Goal: Task Accomplishment & Management: Manage account settings

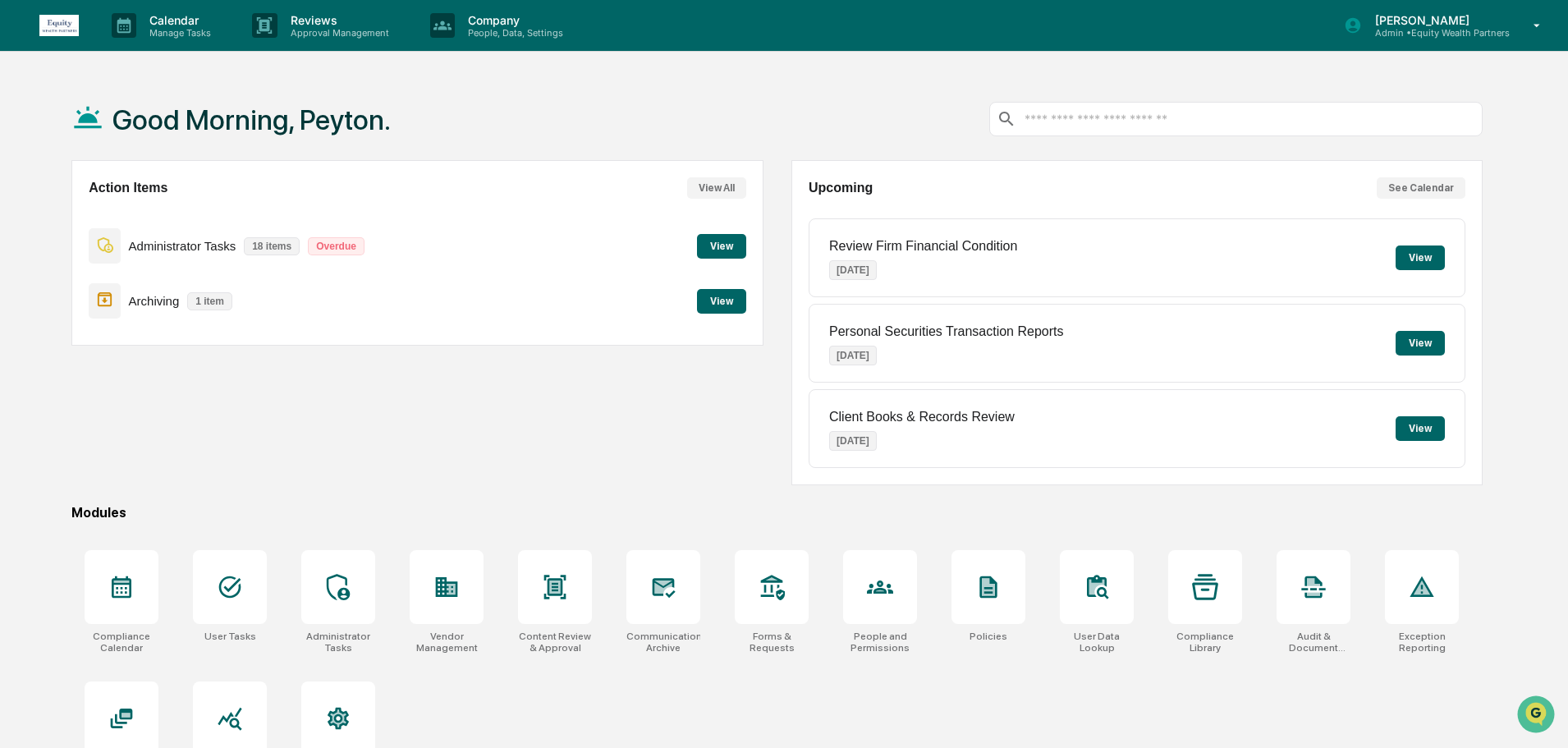
click at [742, 248] on button "View" at bounding box center [722, 246] width 49 height 25
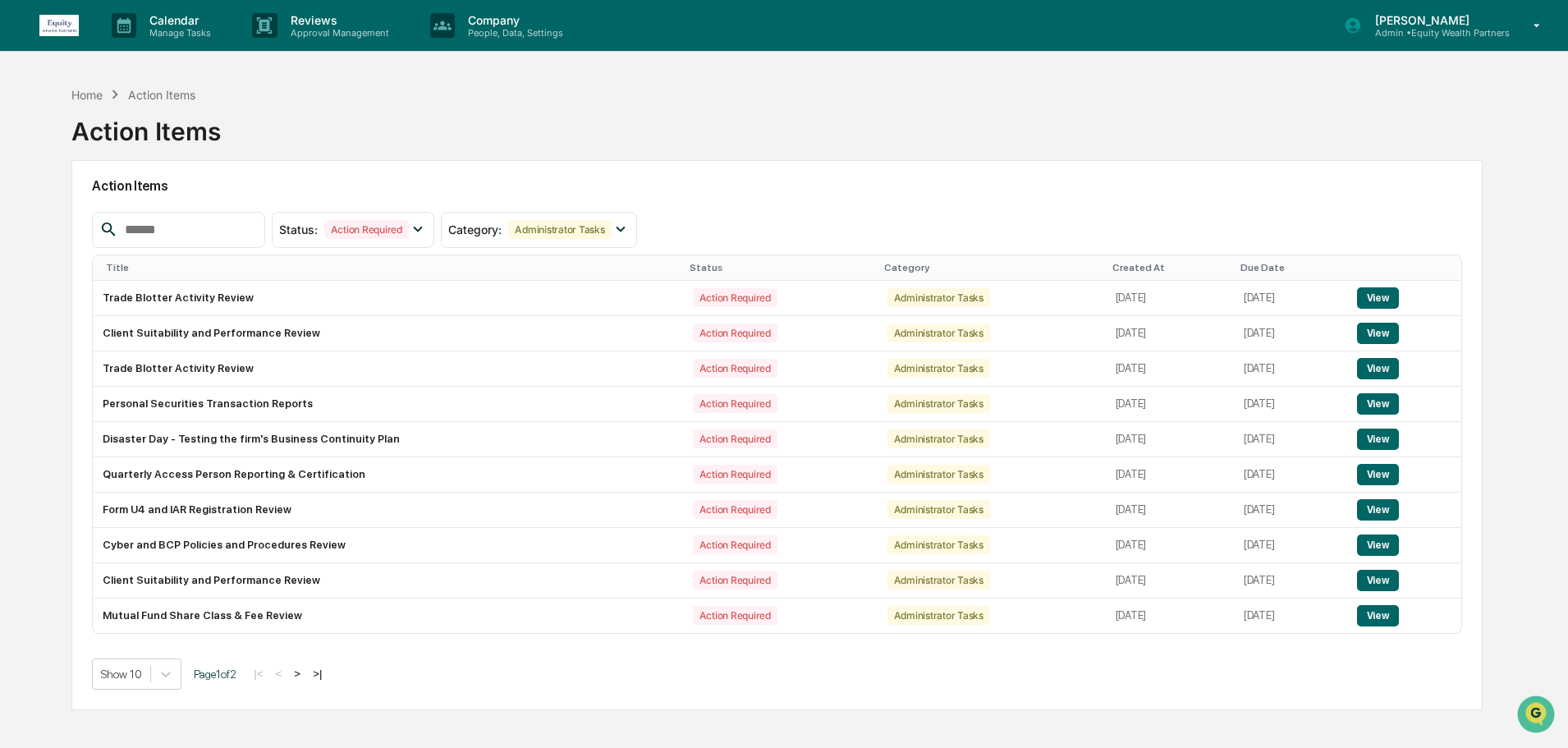
click at [305, 667] on button ">" at bounding box center [297, 674] width 17 height 14
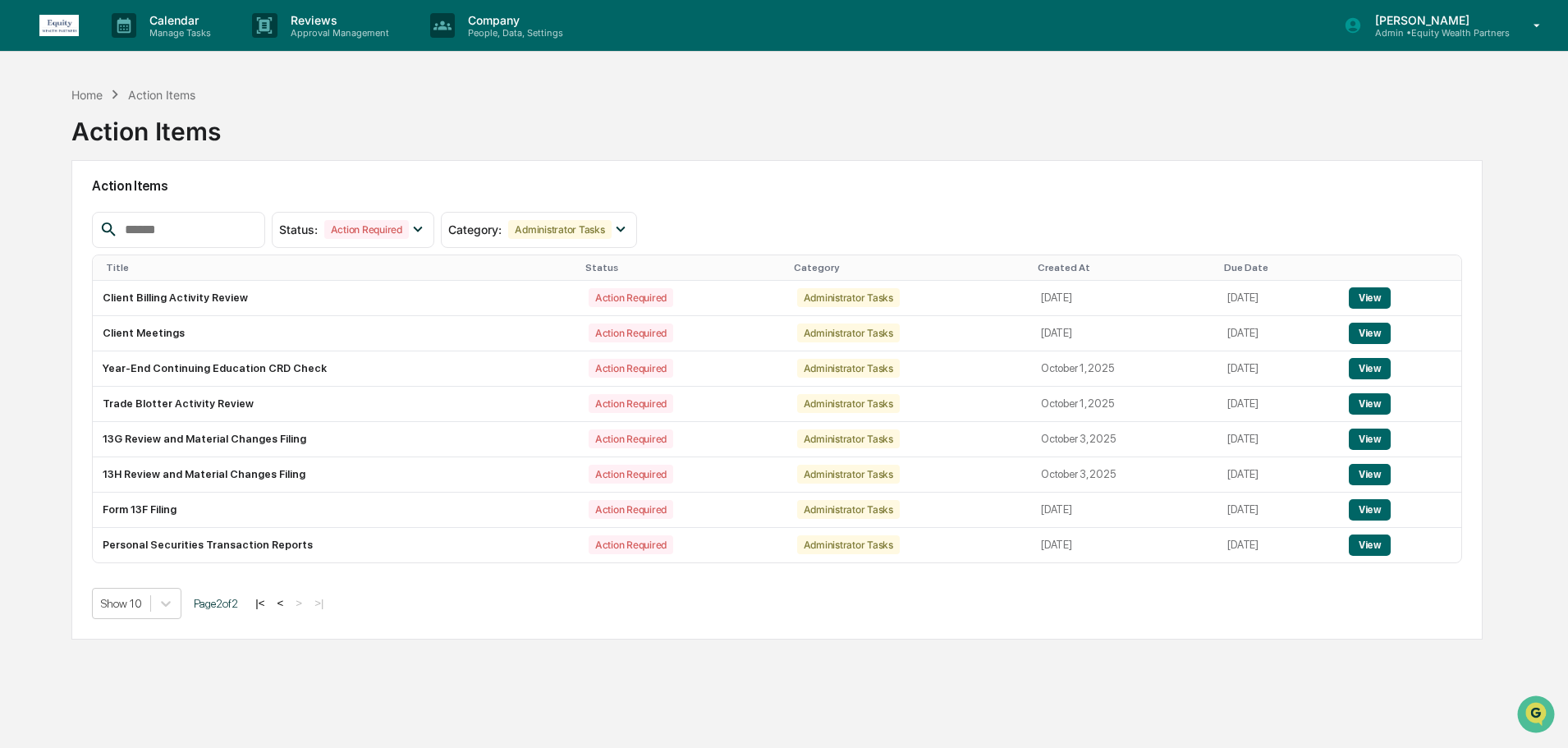
click at [289, 600] on button "<" at bounding box center [281, 603] width 17 height 14
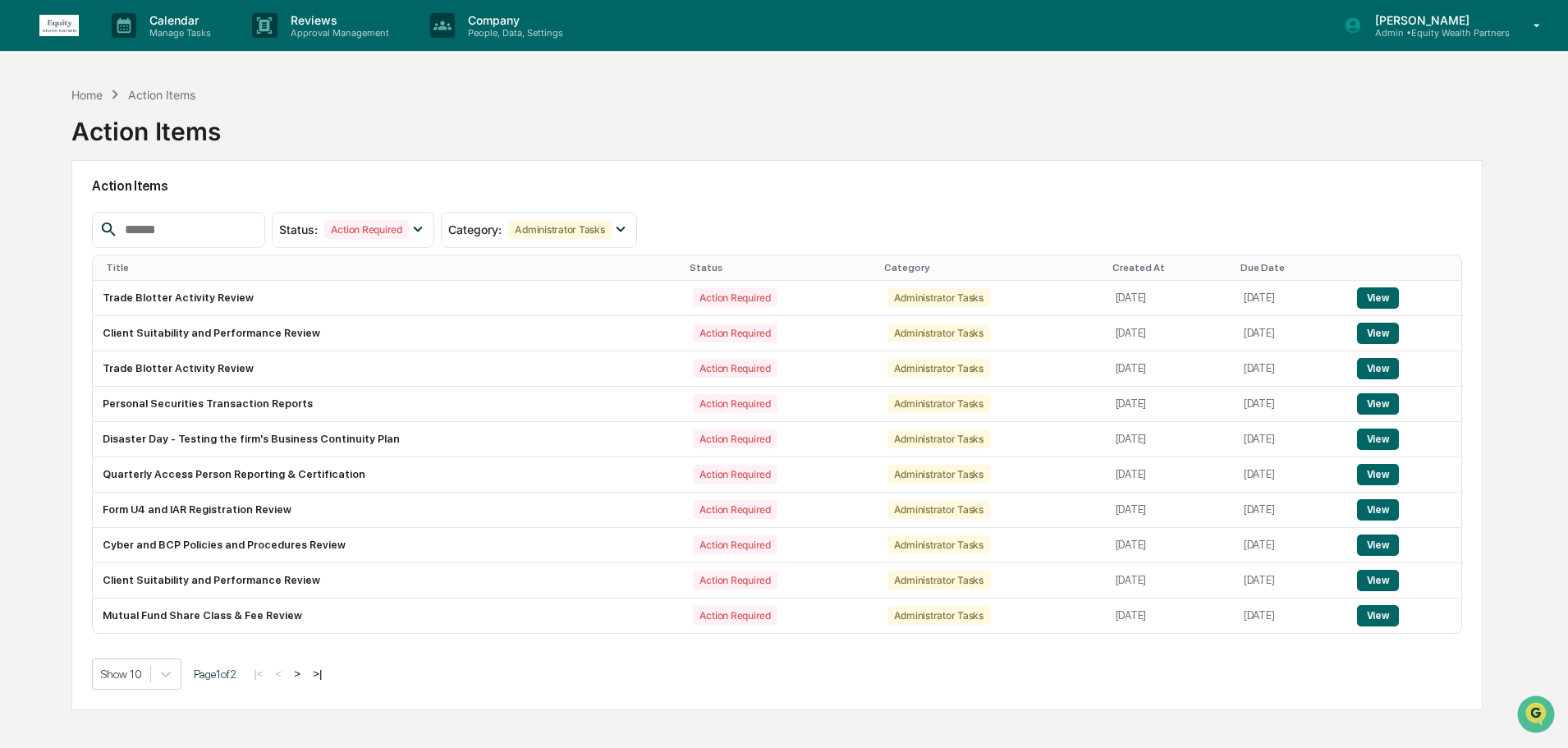
click at [67, 32] on img at bounding box center [59, 26] width 40 height 22
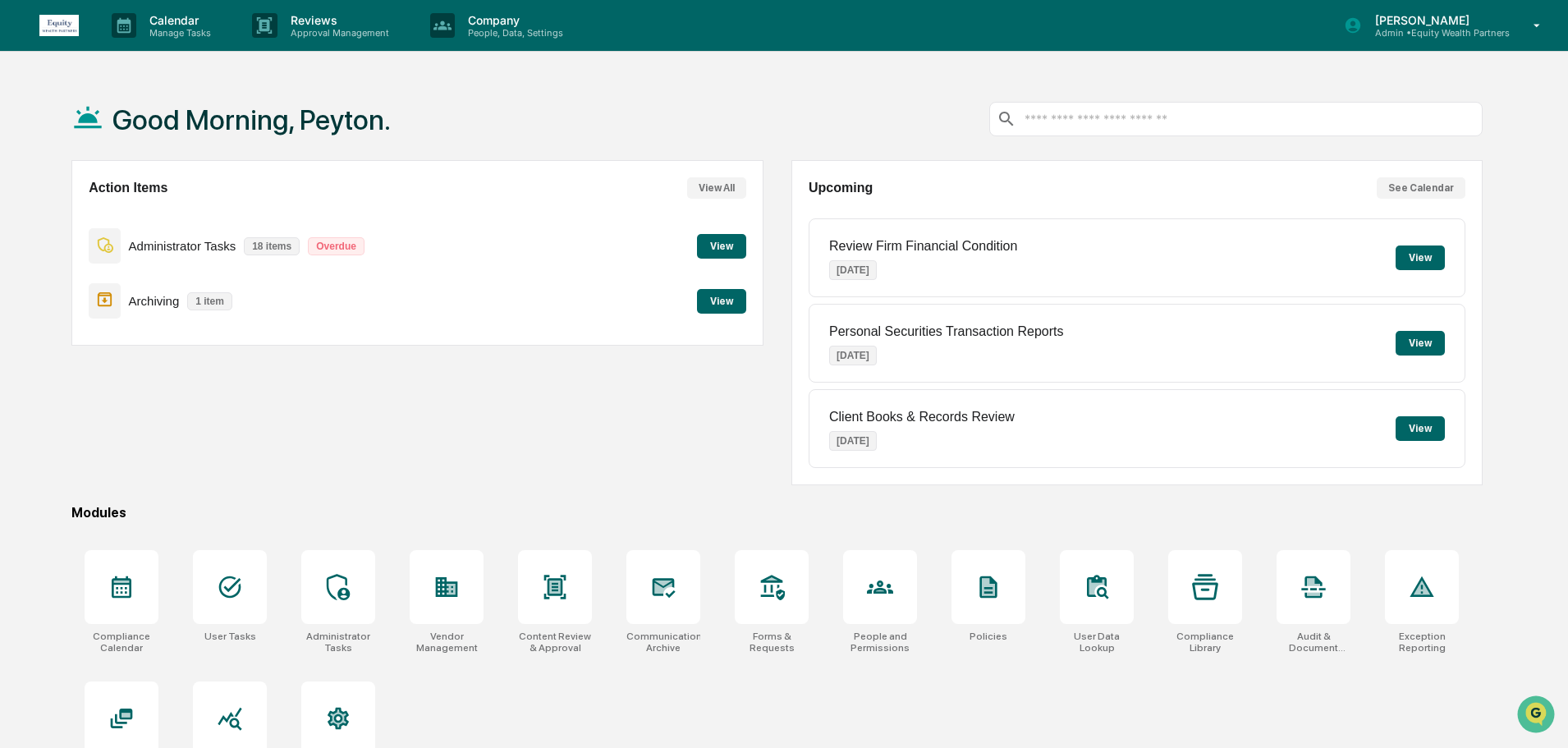
click at [728, 246] on button "View" at bounding box center [722, 246] width 49 height 25
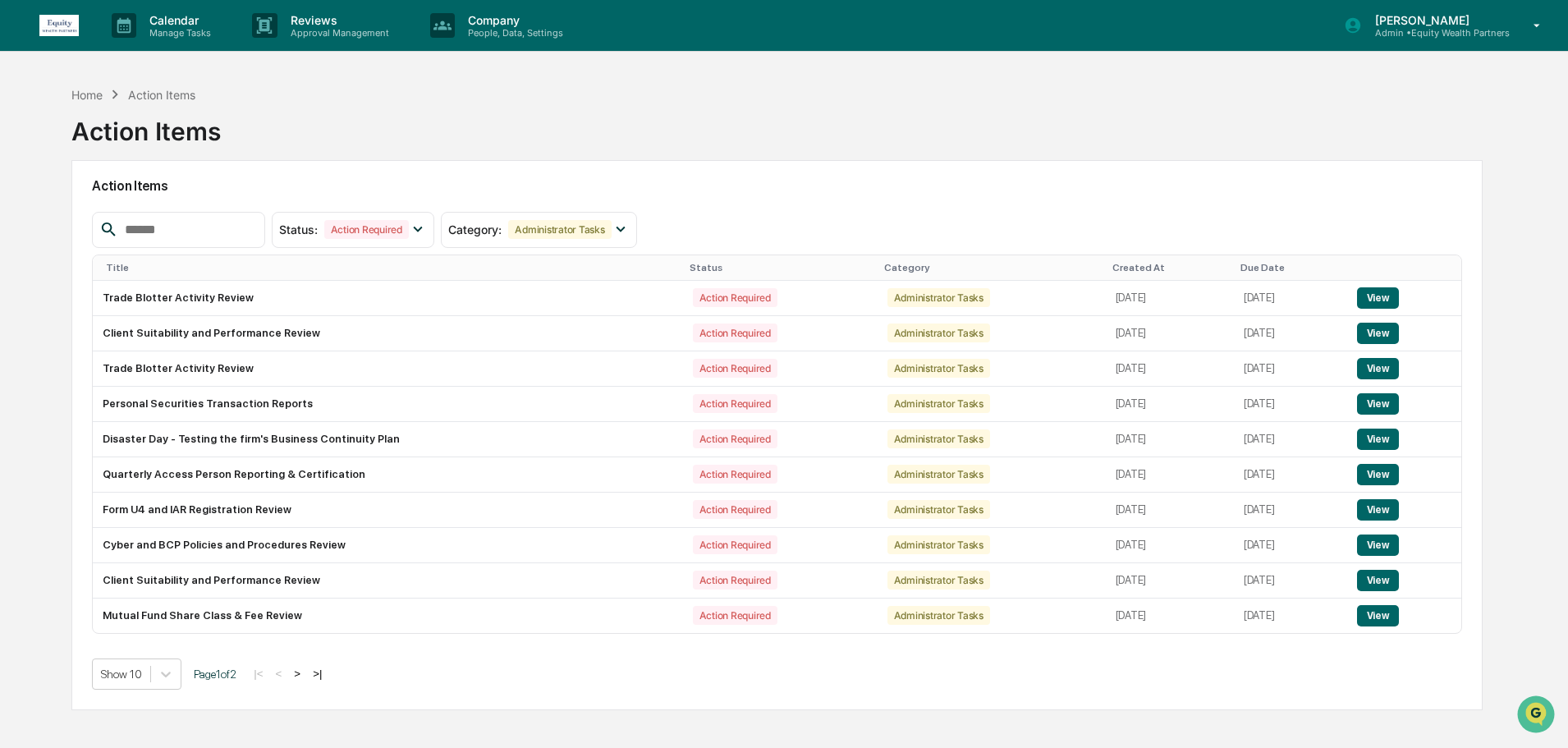
click at [72, 16] on img at bounding box center [59, 26] width 40 height 22
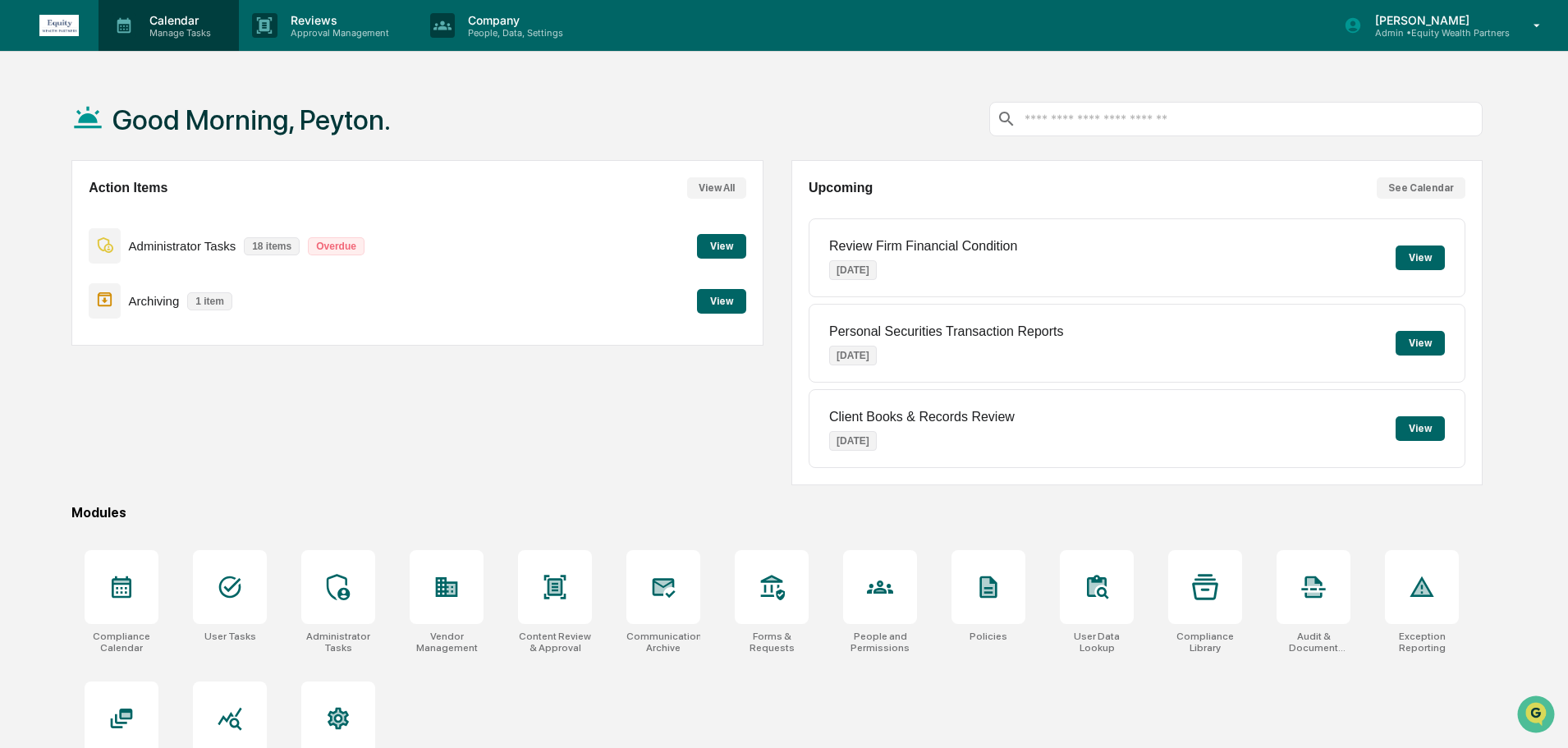
click at [185, 39] on div "Calendar Manage Tasks" at bounding box center [169, 25] width 140 height 50
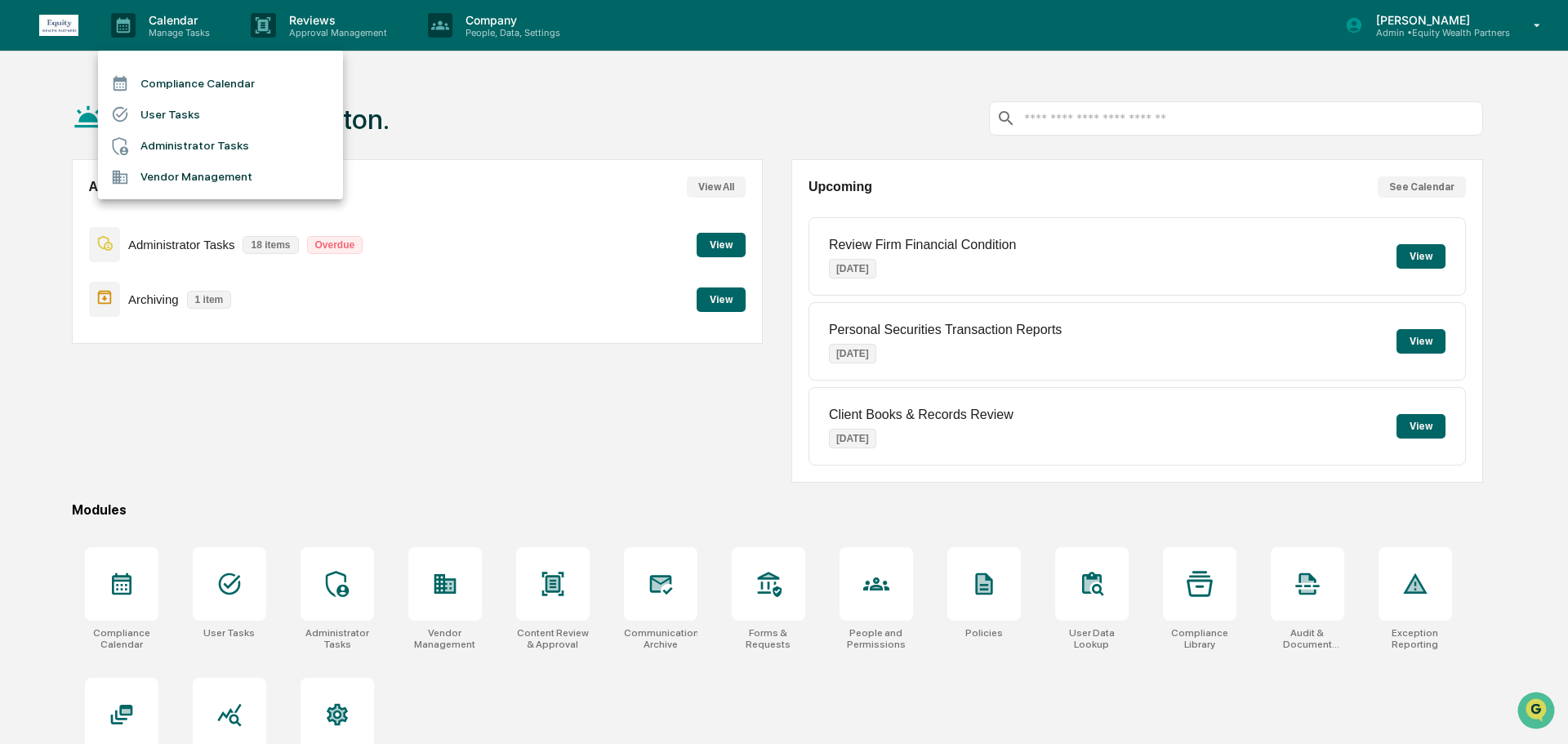
click at [191, 112] on li "User Tasks" at bounding box center [220, 114] width 245 height 31
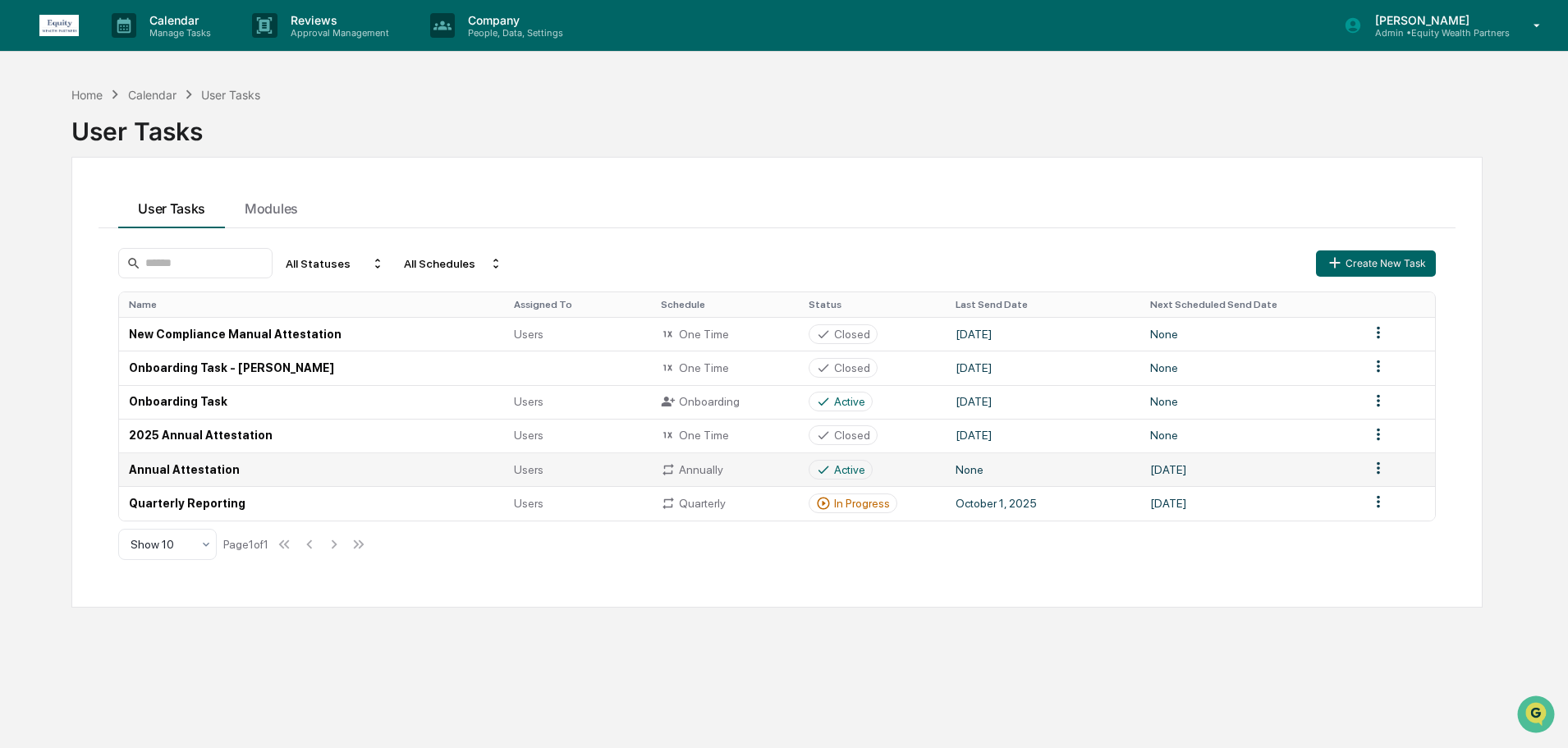
scroll to position [78, 0]
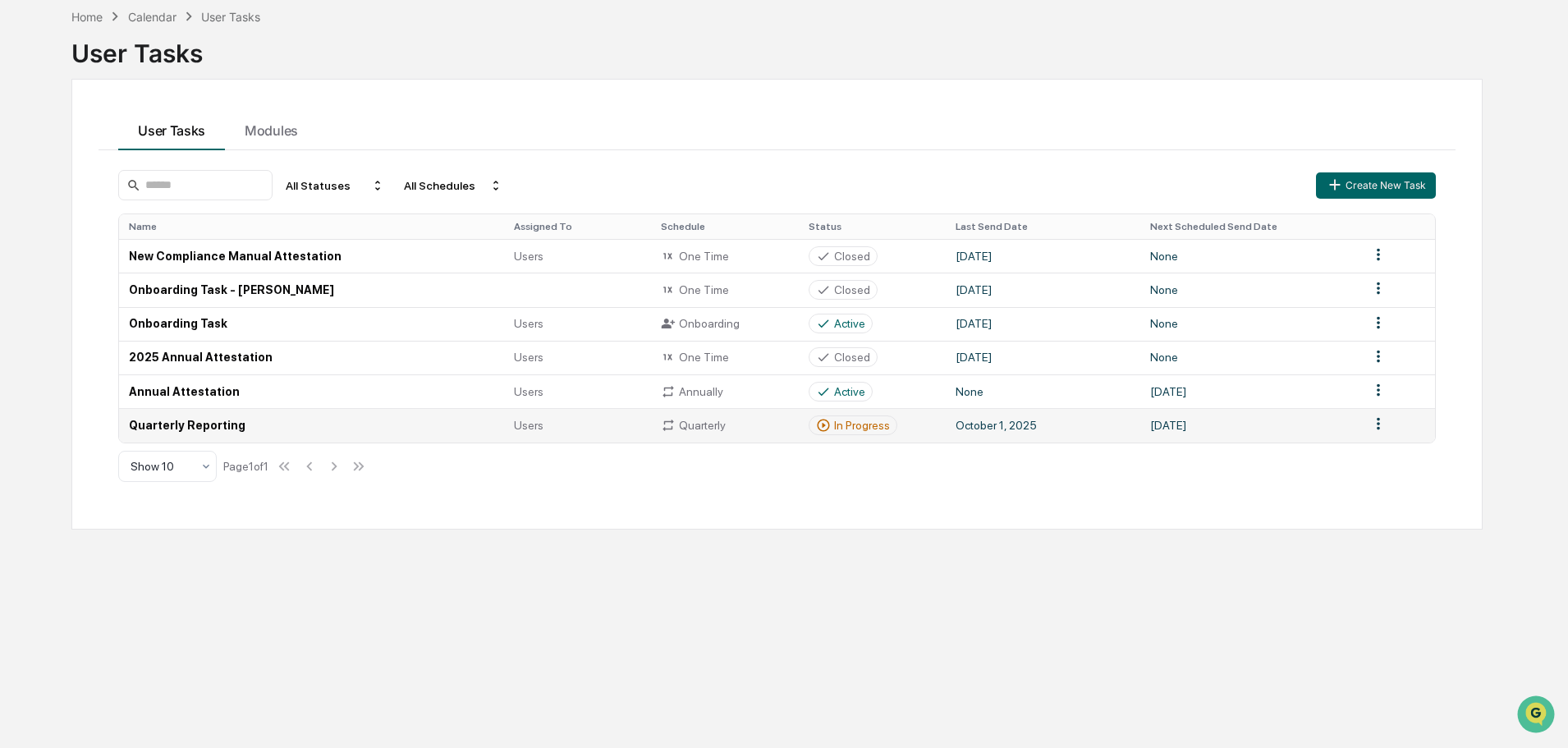
click at [390, 430] on td "Quarterly Reporting" at bounding box center [311, 424] width 385 height 34
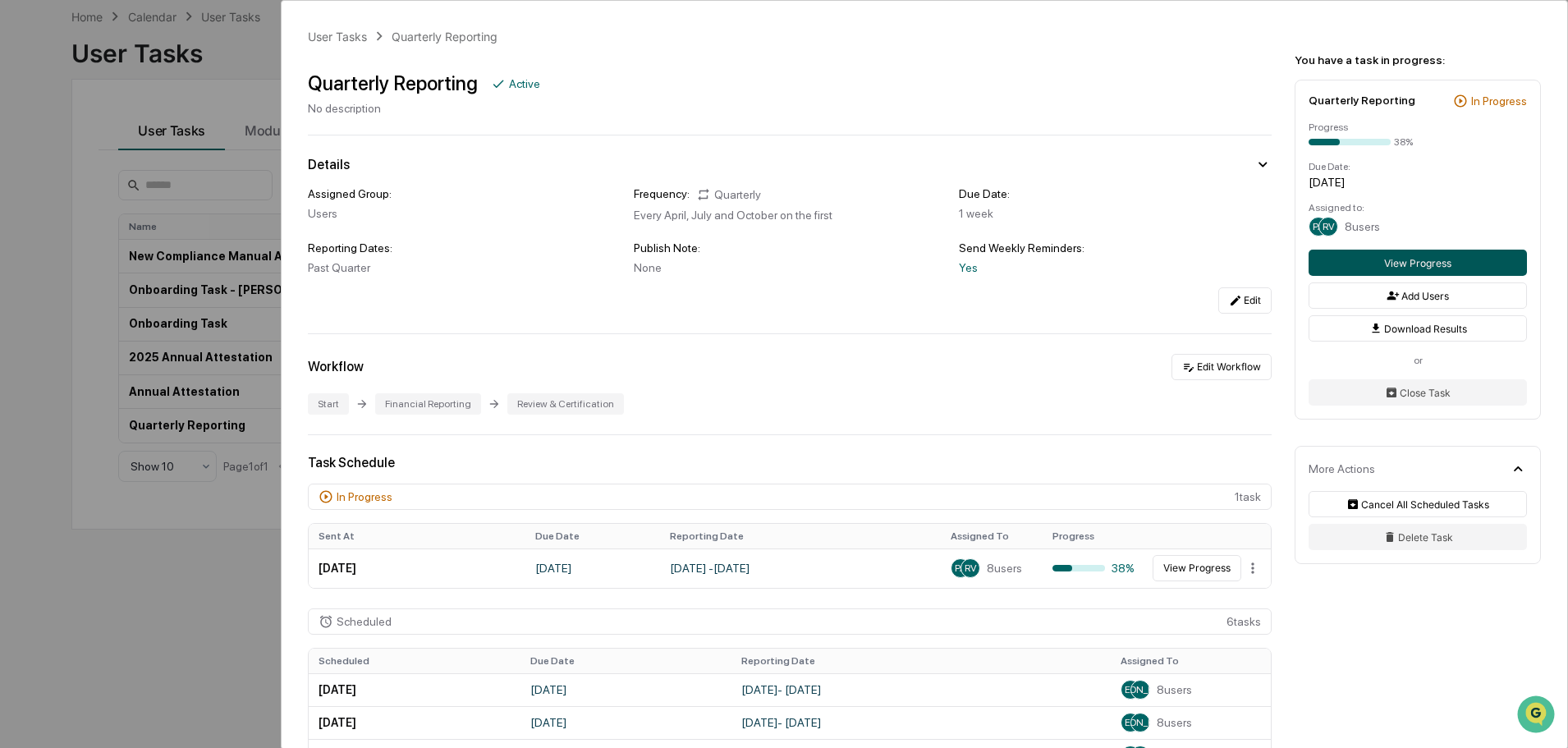
click at [1364, 266] on button "View Progress" at bounding box center [1418, 262] width 219 height 27
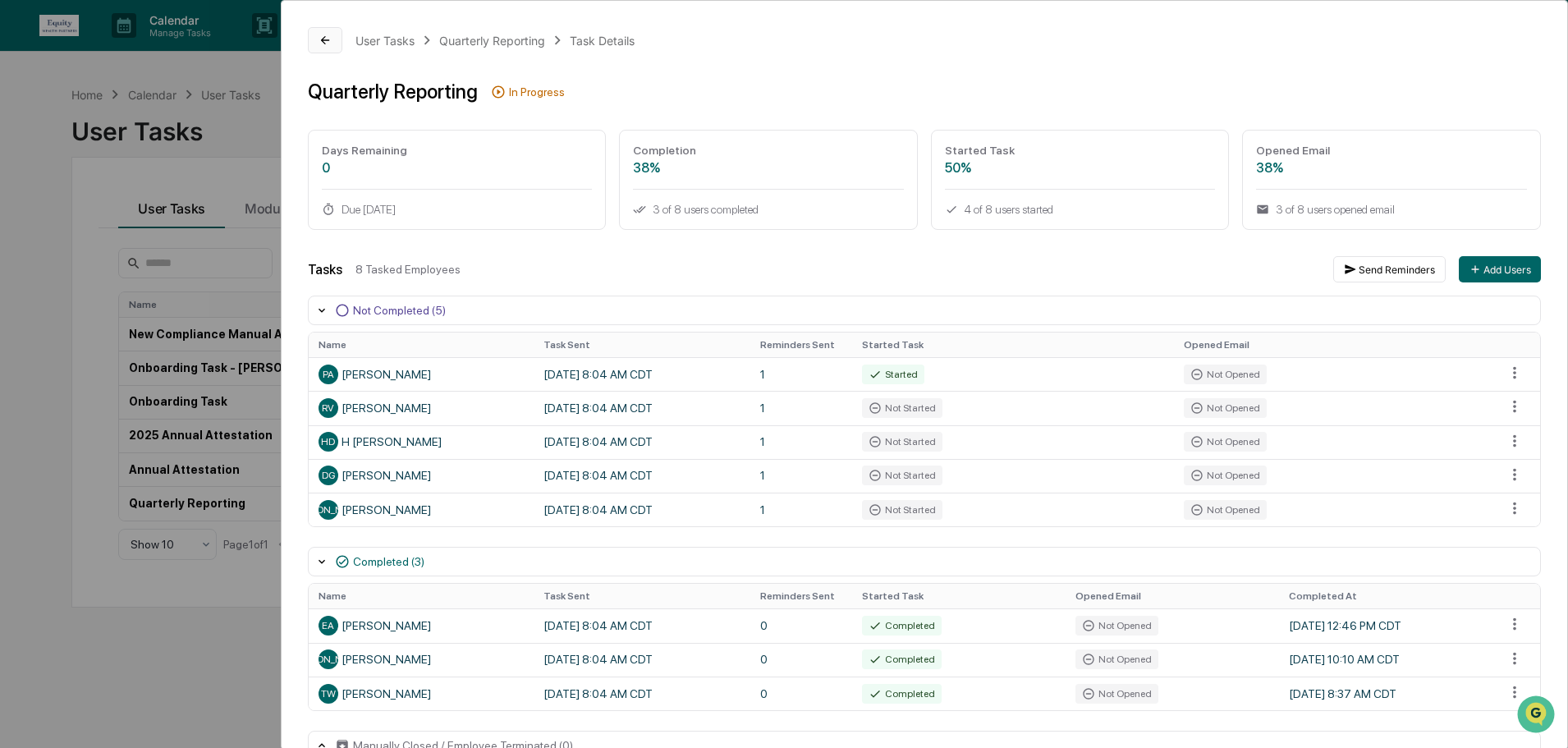
click at [324, 36] on icon at bounding box center [324, 40] width 13 height 13
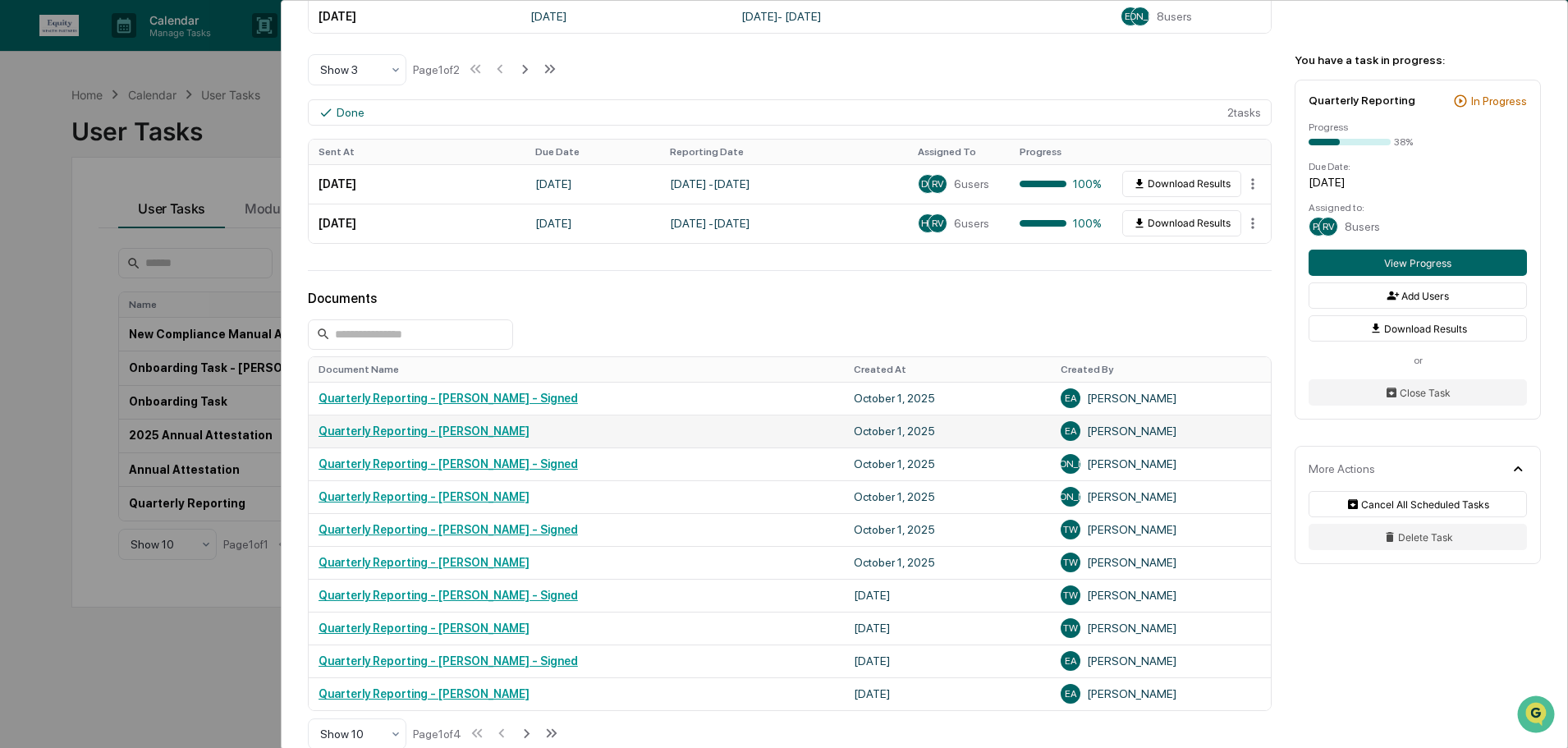
scroll to position [657, 0]
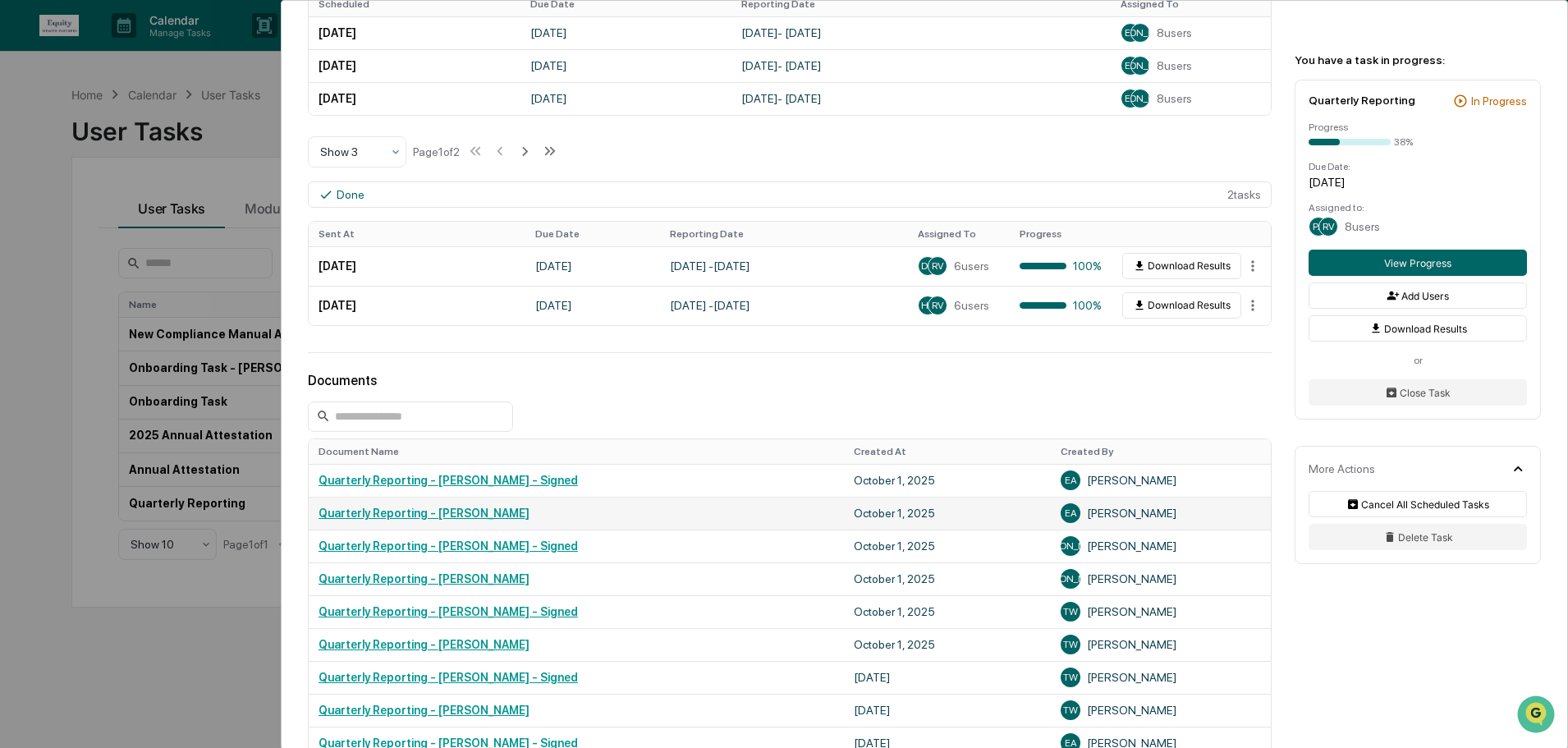
click at [466, 513] on link "Quarterly Reporting - [PERSON_NAME]" at bounding box center [423, 513] width 211 height 13
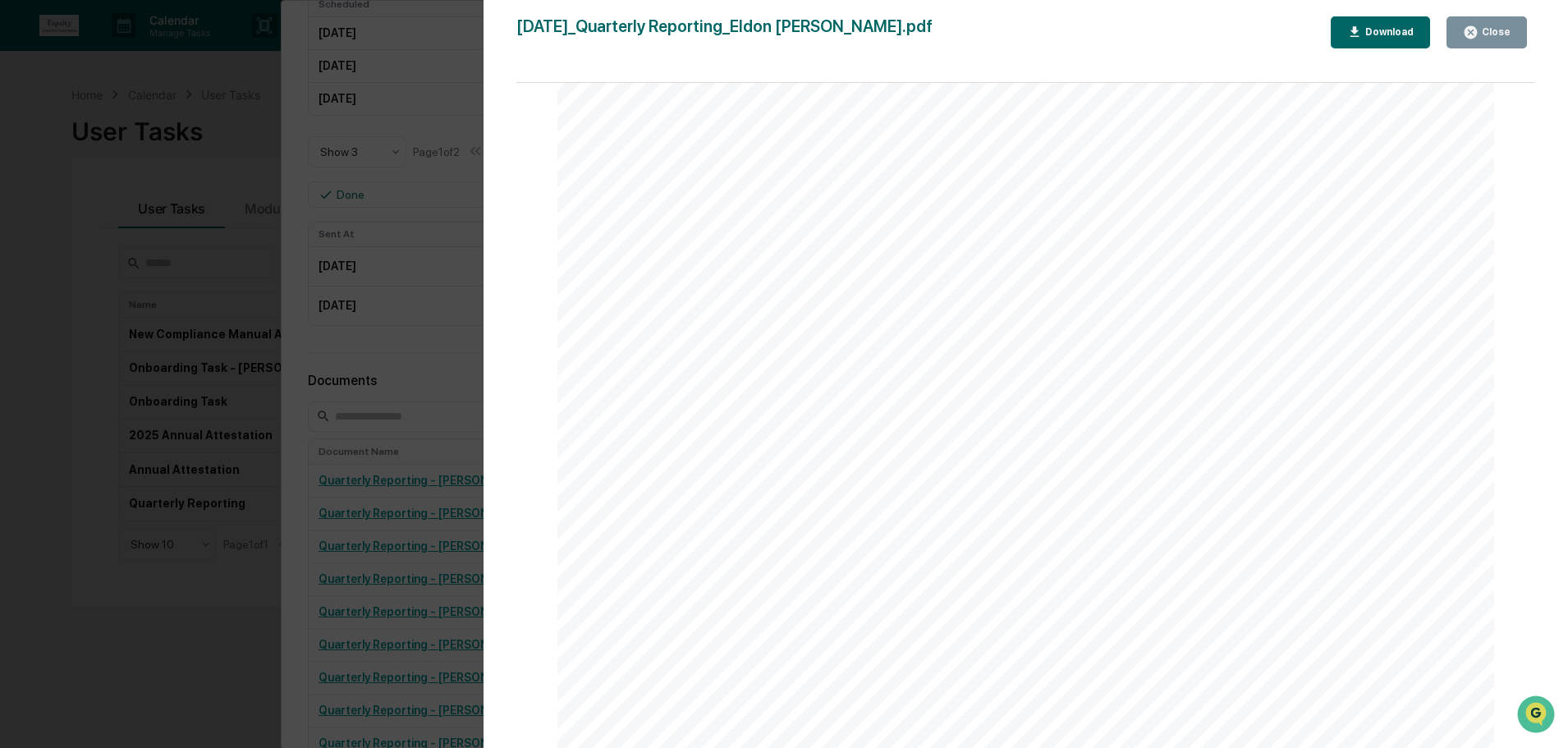
scroll to position [7061, 0]
click at [444, 128] on div "Version History [DATE] 05:45 PM [PERSON_NAME] [DATE]_Quarterly Reporting_Eldon …" at bounding box center [784, 374] width 1568 height 748
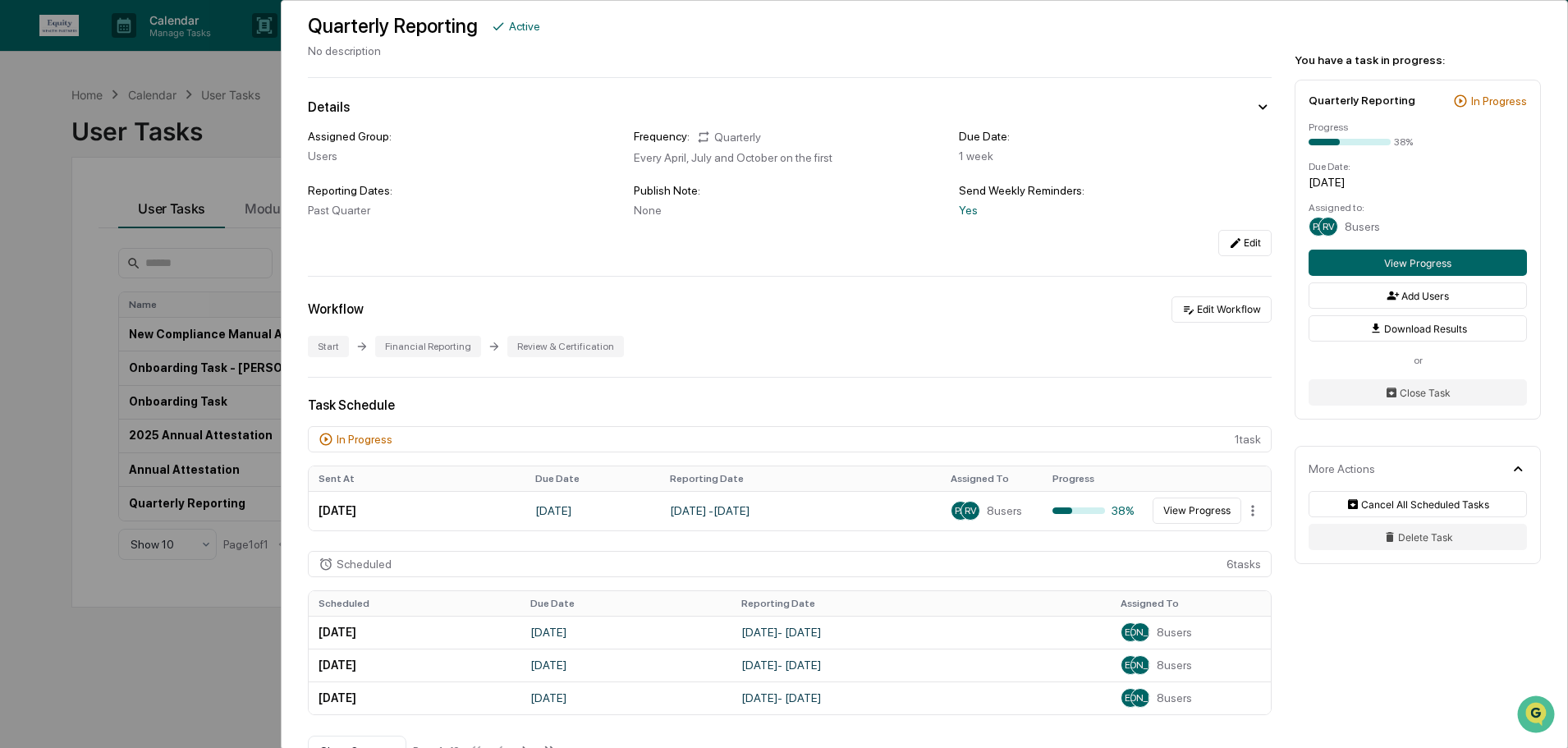
scroll to position [0, 0]
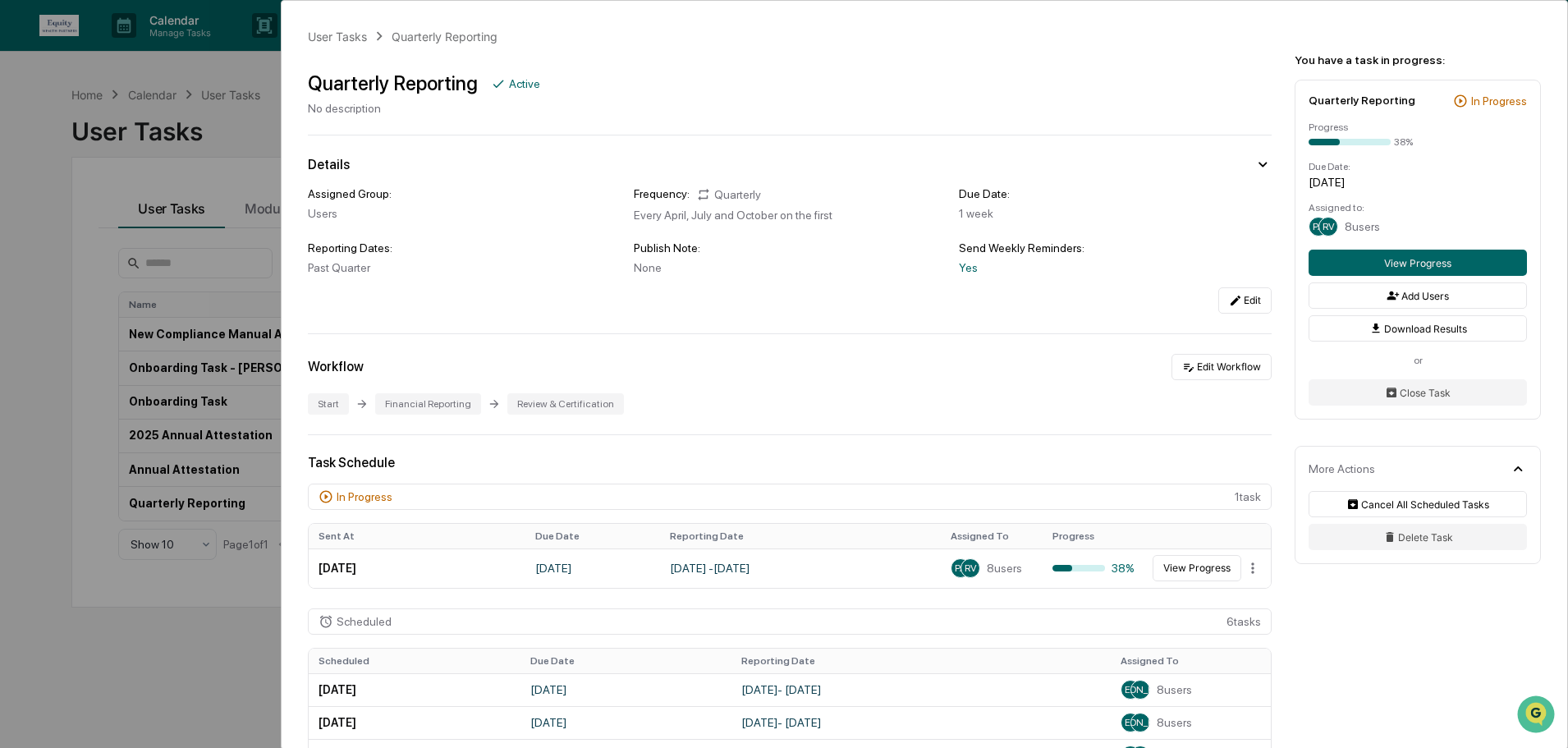
click at [72, 105] on div "User Tasks Quarterly Reporting Quarterly Reporting Active No description Detail…" at bounding box center [784, 374] width 1568 height 748
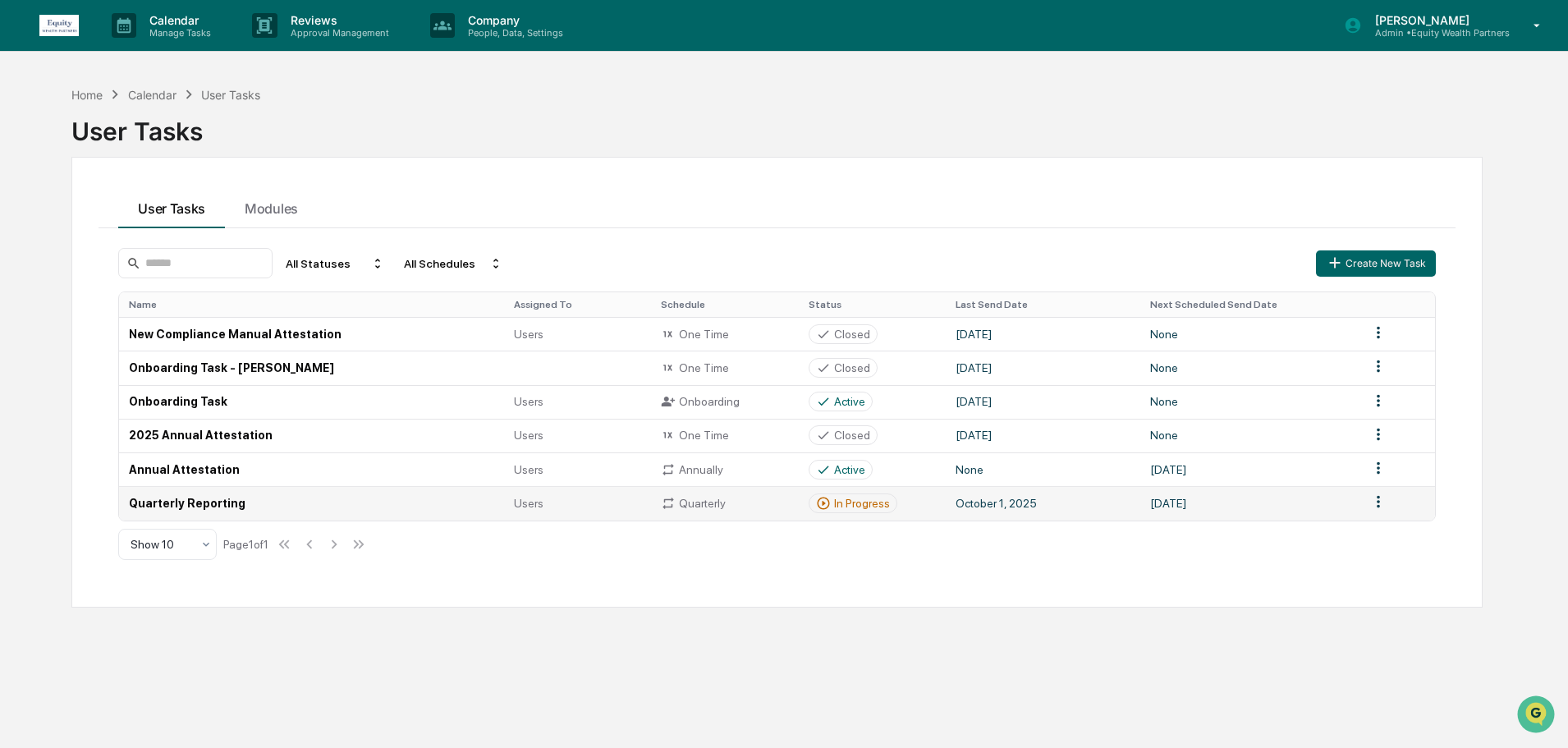
click at [304, 497] on td "Quarterly Reporting" at bounding box center [311, 503] width 385 height 34
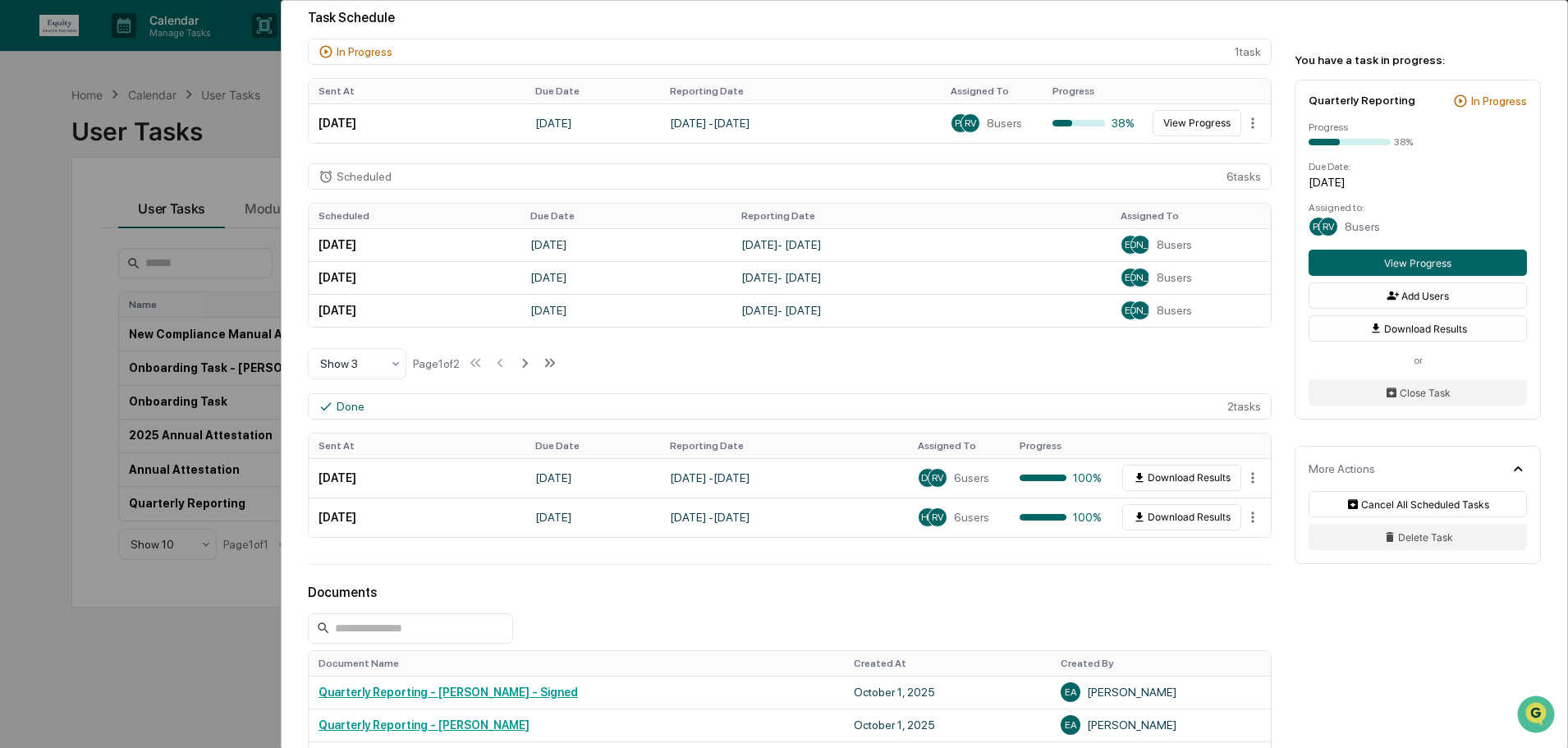
scroll to position [411, 0]
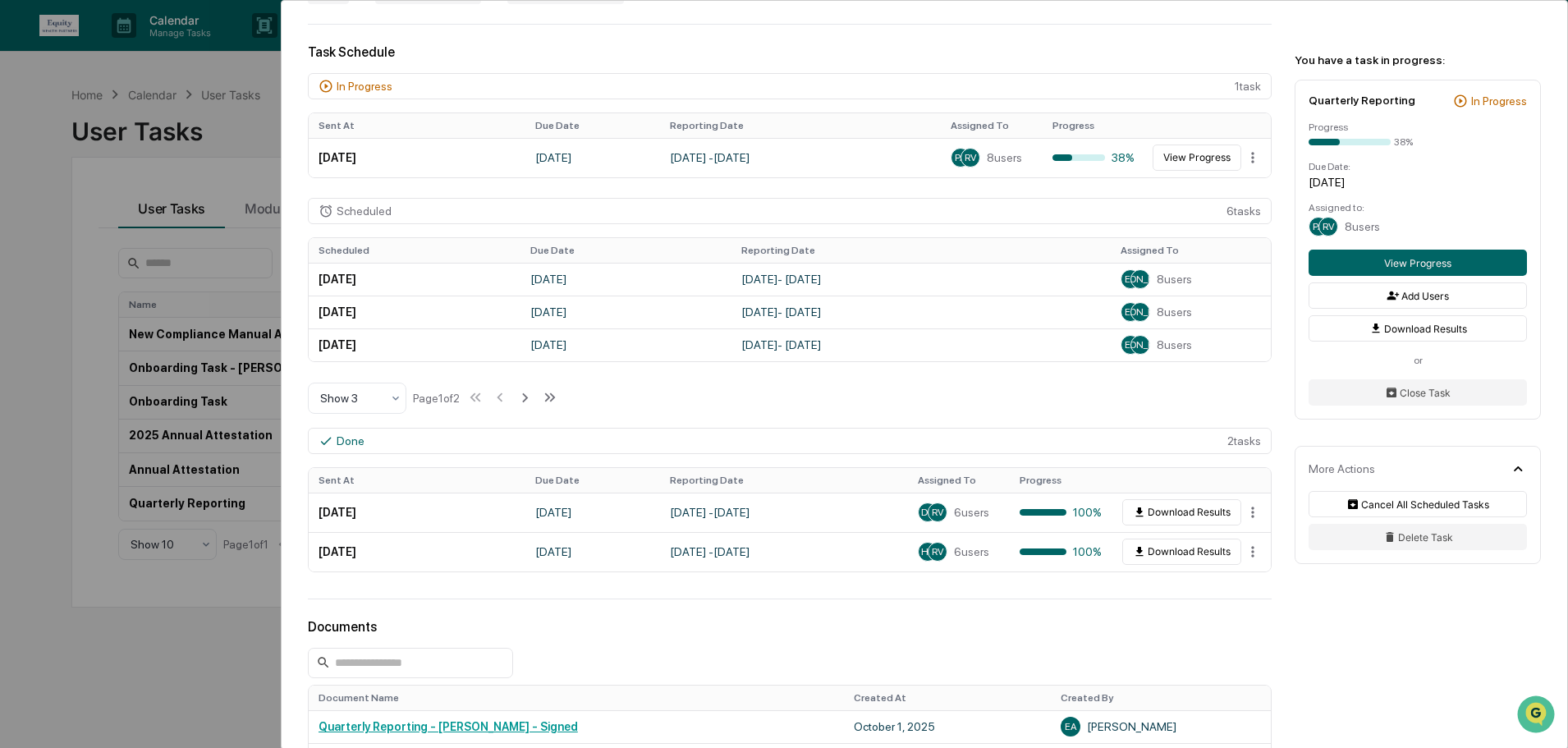
click at [68, 213] on div "User Tasks Quarterly Reporting Quarterly Reporting Active No description Detail…" at bounding box center [784, 374] width 1568 height 748
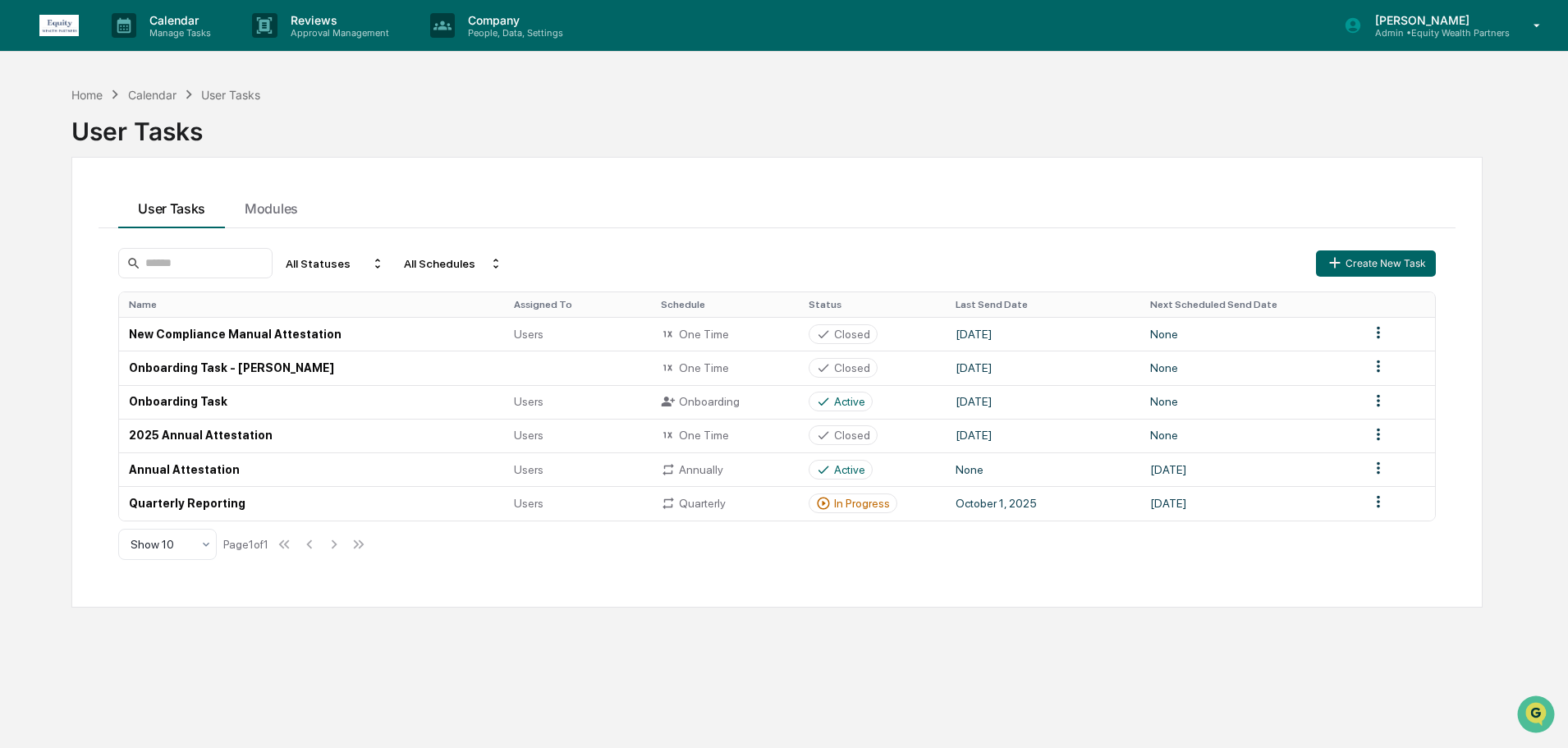
click at [1449, 31] on p "Admin • Equity Wealth Partners" at bounding box center [1435, 33] width 147 height 12
click at [1459, 28] on p "Admin • Equity Wealth Partners" at bounding box center [1435, 33] width 147 height 12
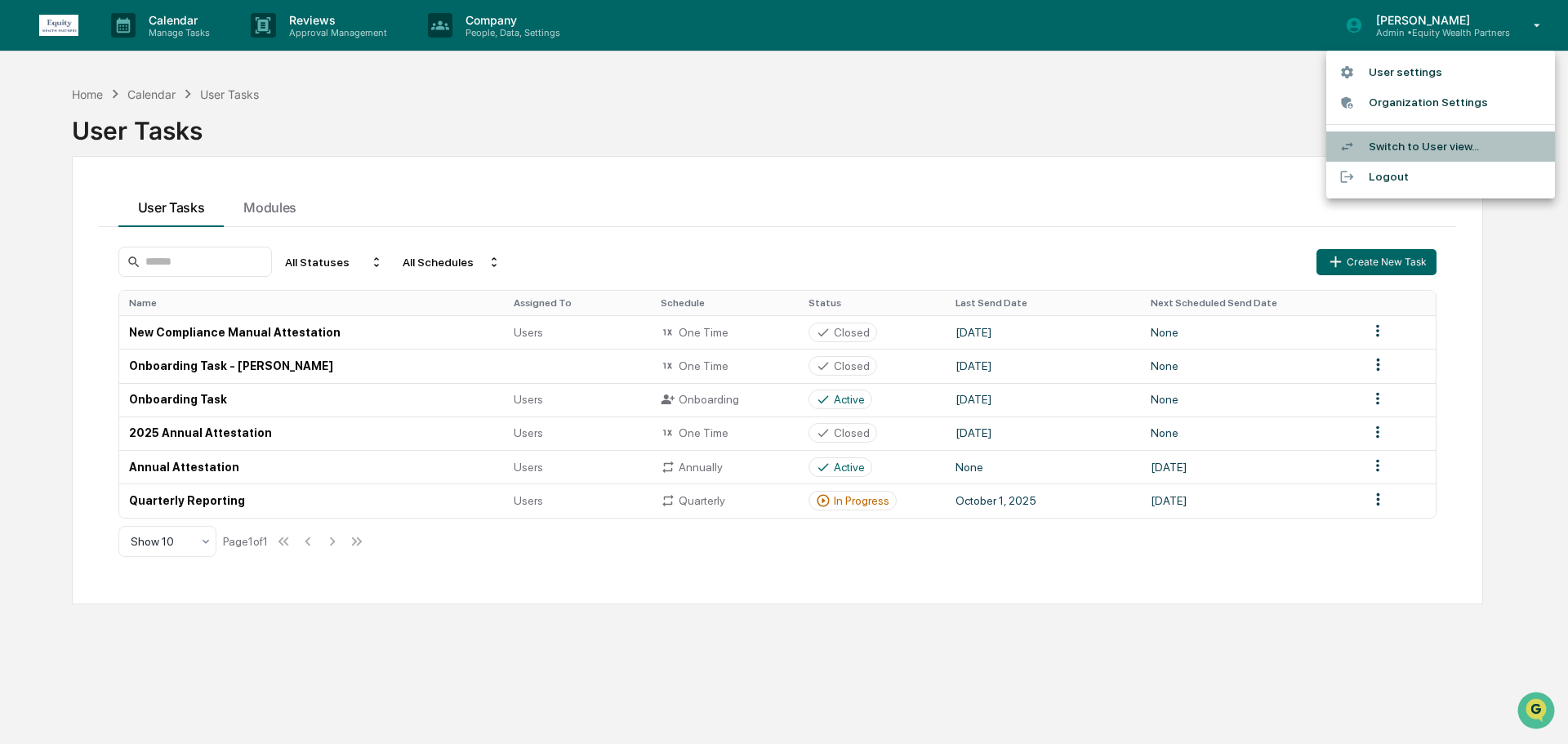
click at [1399, 154] on li "Switch to User view..." at bounding box center [1441, 147] width 228 height 31
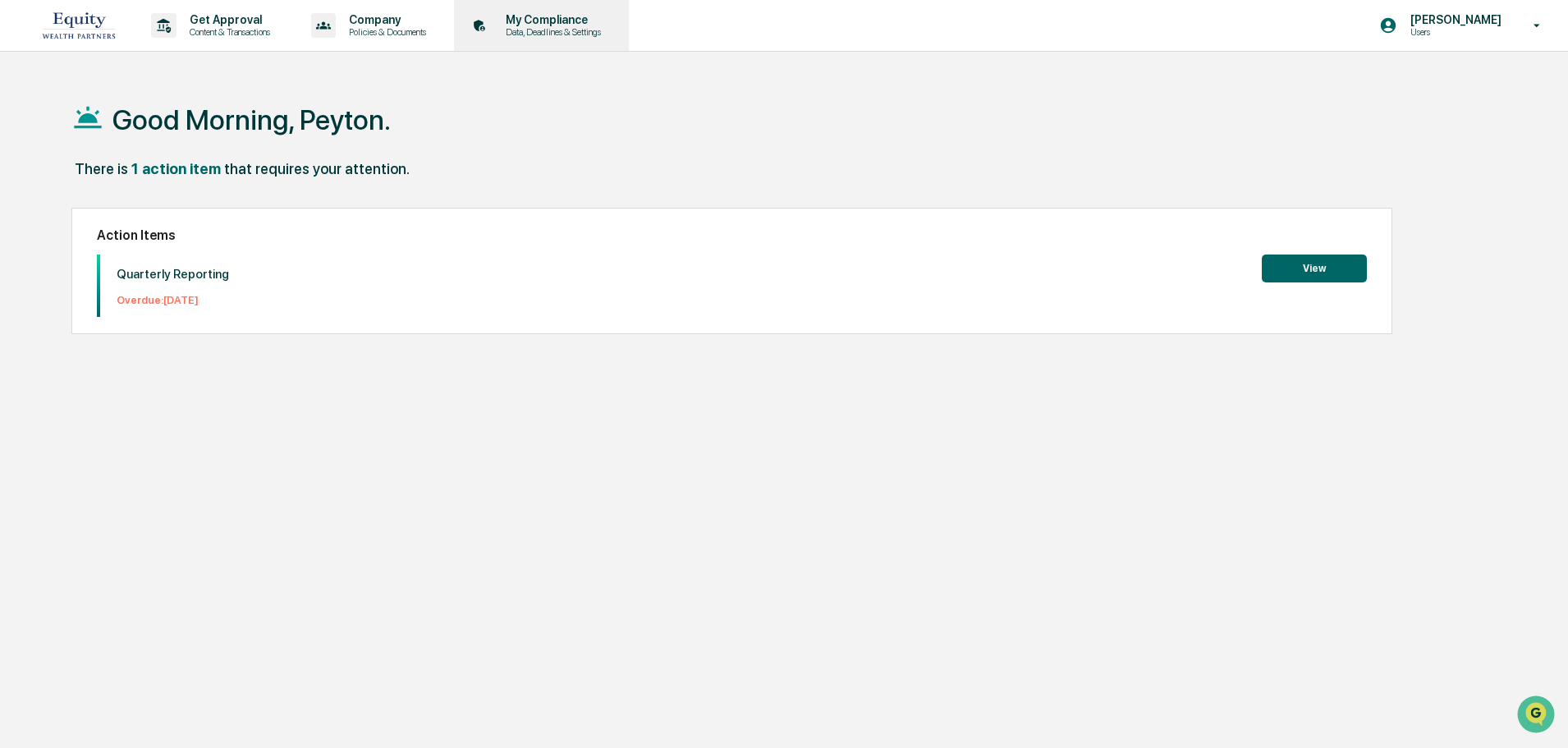
click at [564, 47] on div "My Compliance Data, Deadlines & Settings" at bounding box center [540, 25] width 158 height 50
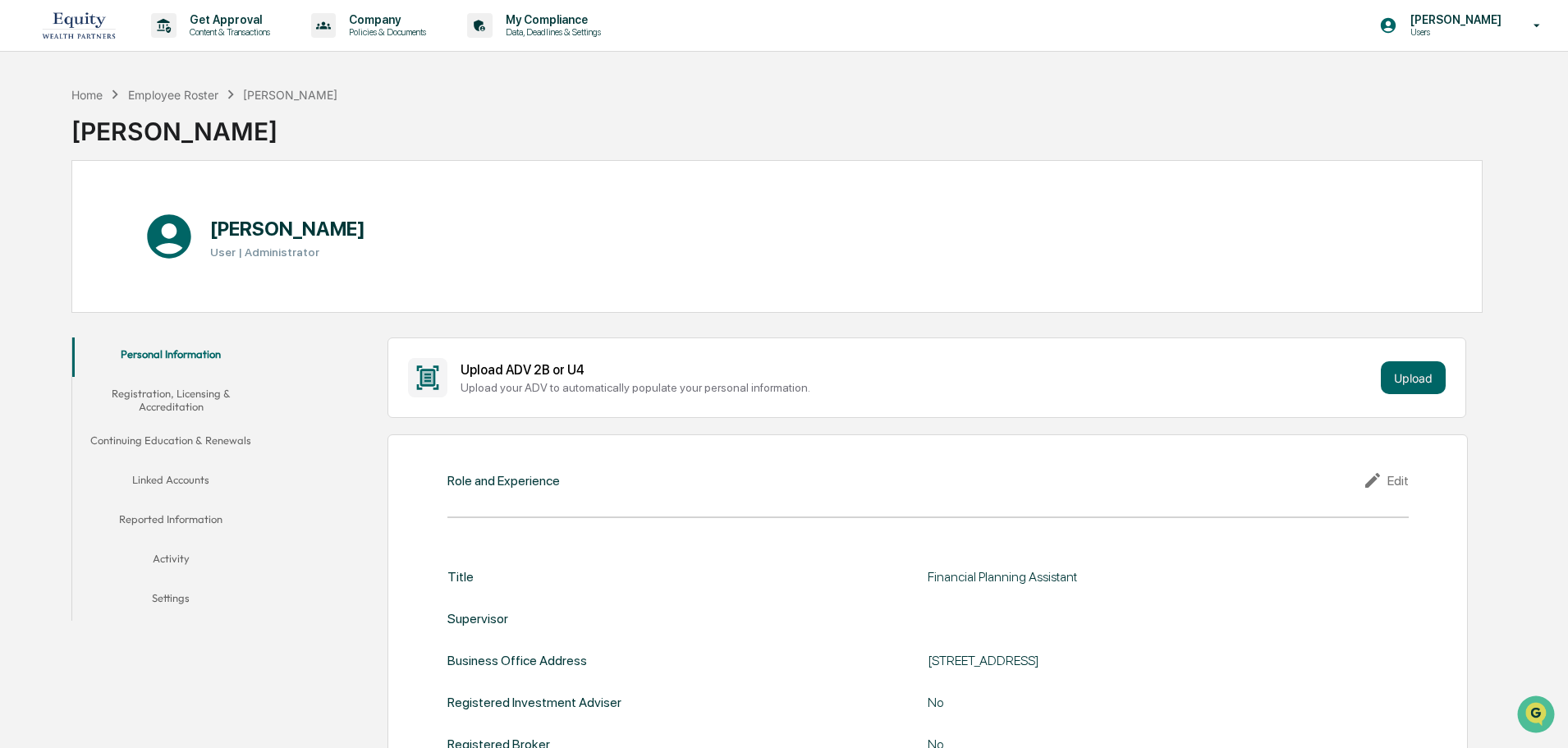
click at [165, 461] on button "Continuing Education & Renewals" at bounding box center [170, 443] width 197 height 40
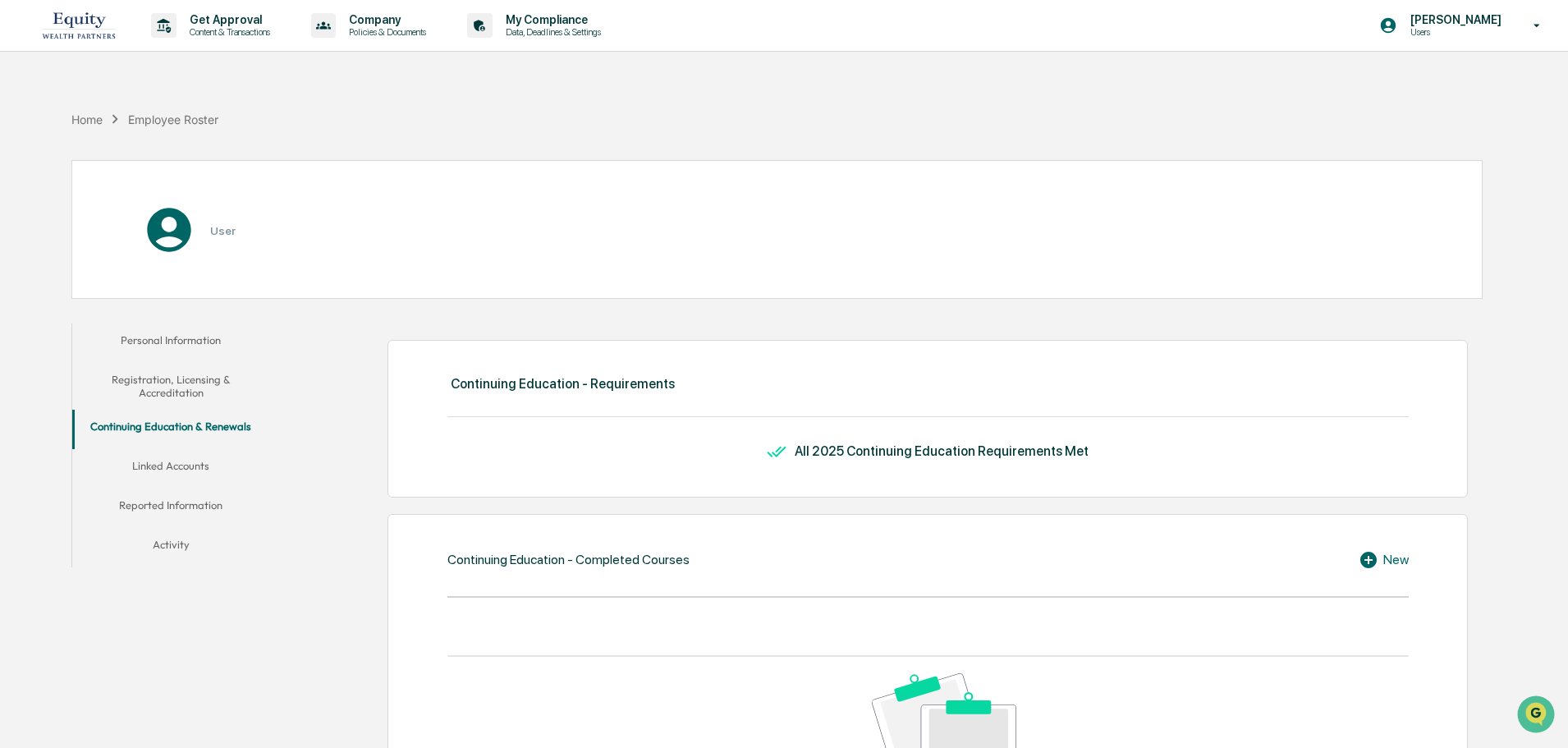
click at [166, 467] on button "Linked Accounts" at bounding box center [170, 469] width 197 height 40
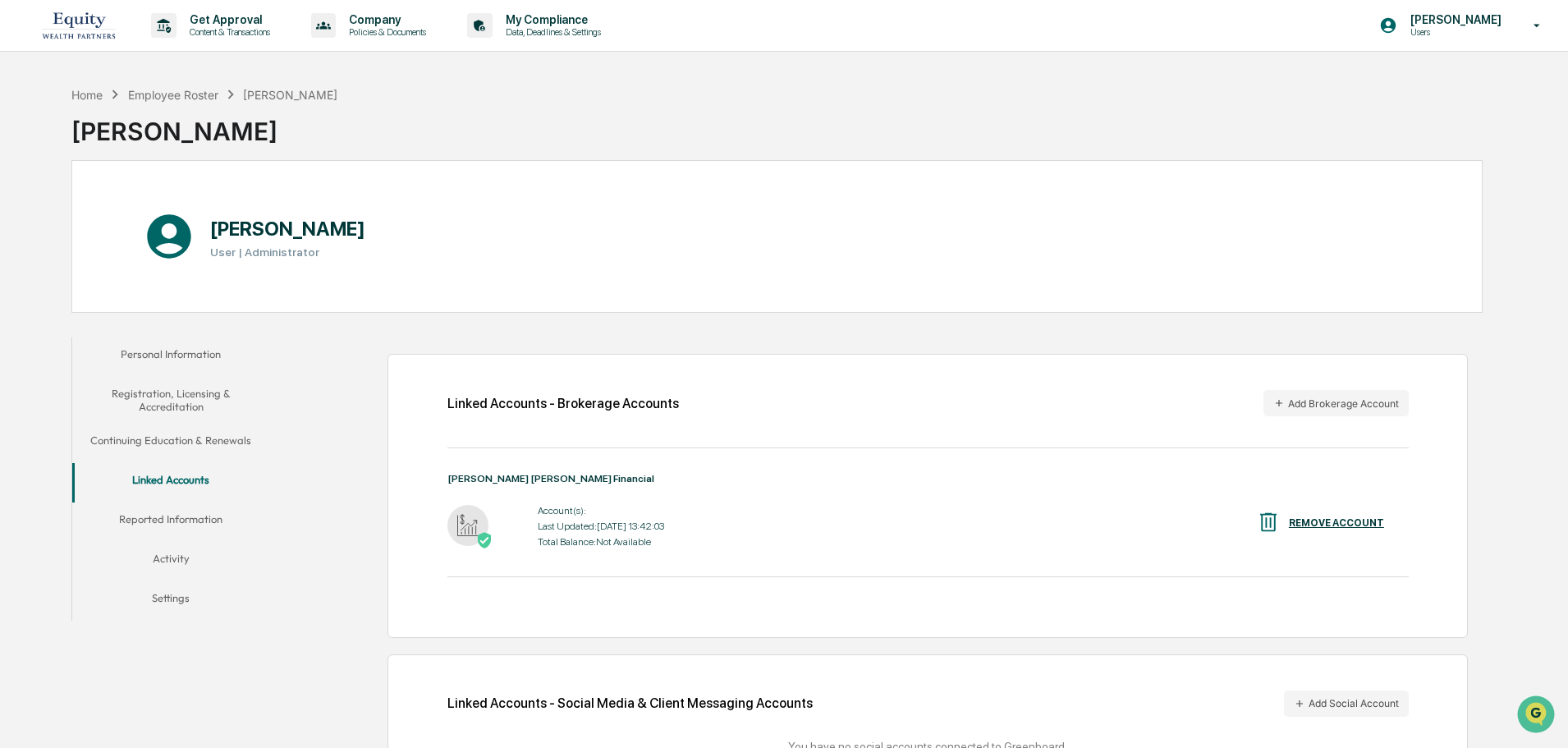
click at [92, 18] on img at bounding box center [79, 25] width 79 height 37
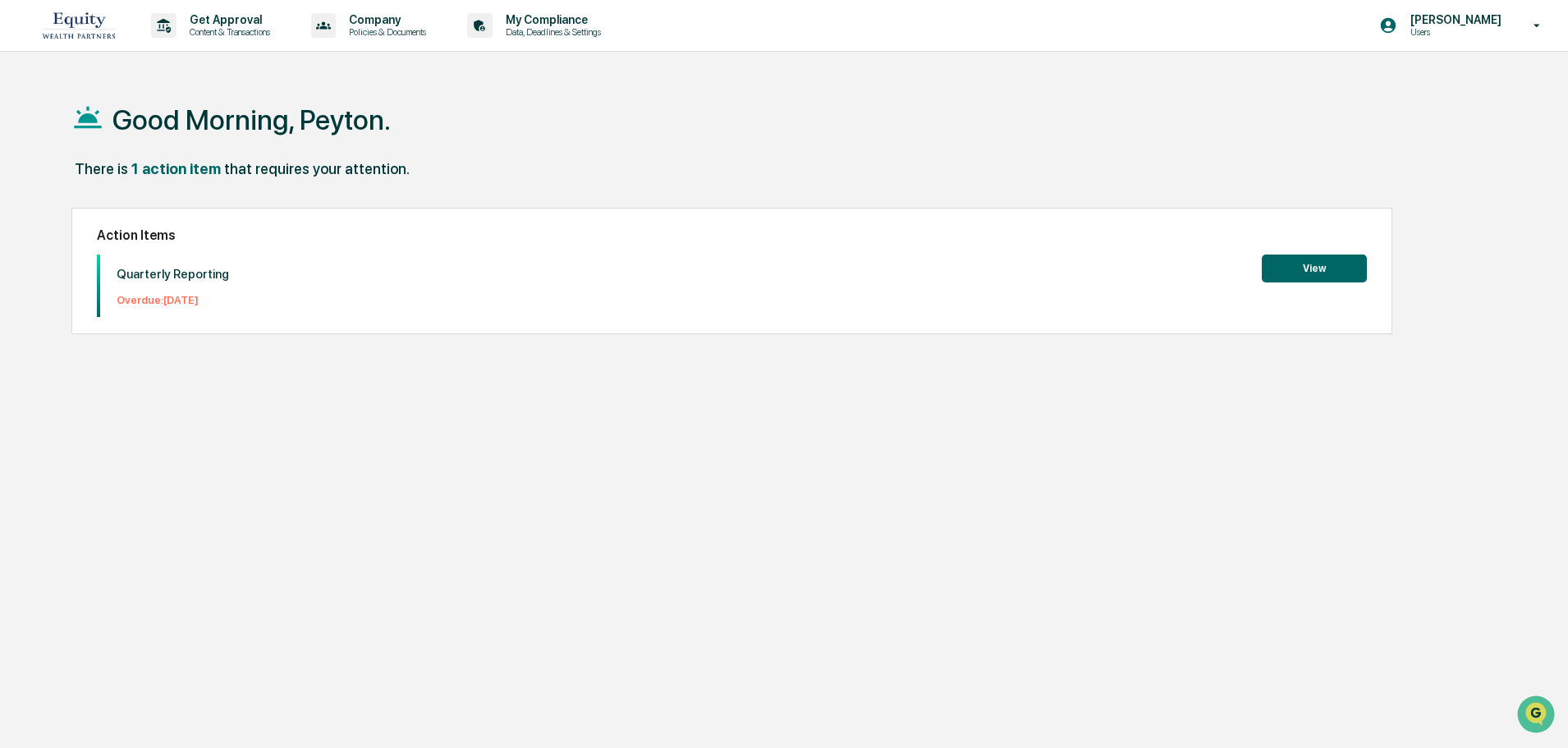
click at [1306, 267] on button "View" at bounding box center [1314, 268] width 105 height 28
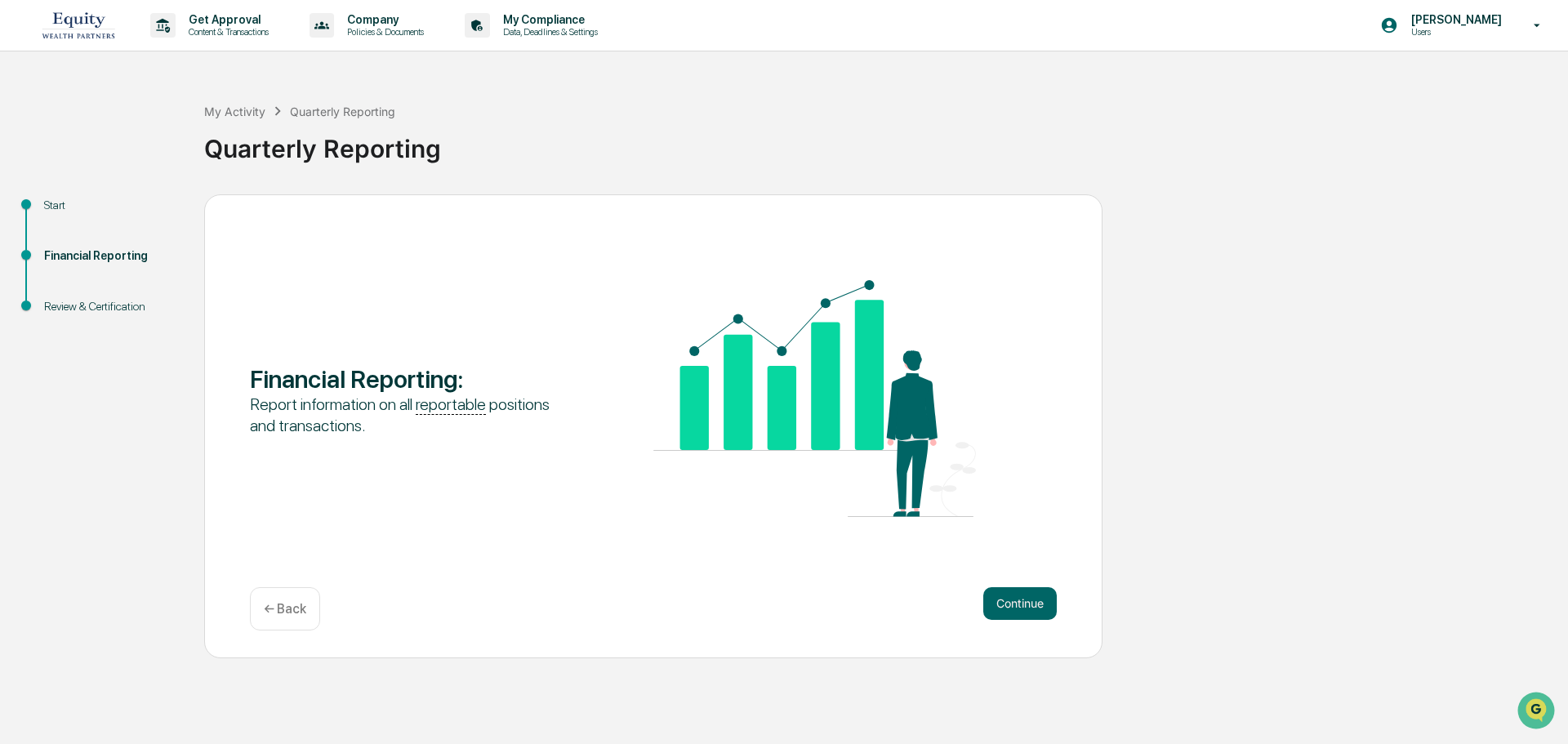
click at [1001, 586] on div "Financial Reporting : Report information on all reportable positions and transa…" at bounding box center [653, 426] width 899 height 464
click at [1015, 600] on button "Continue" at bounding box center [1020, 603] width 74 height 32
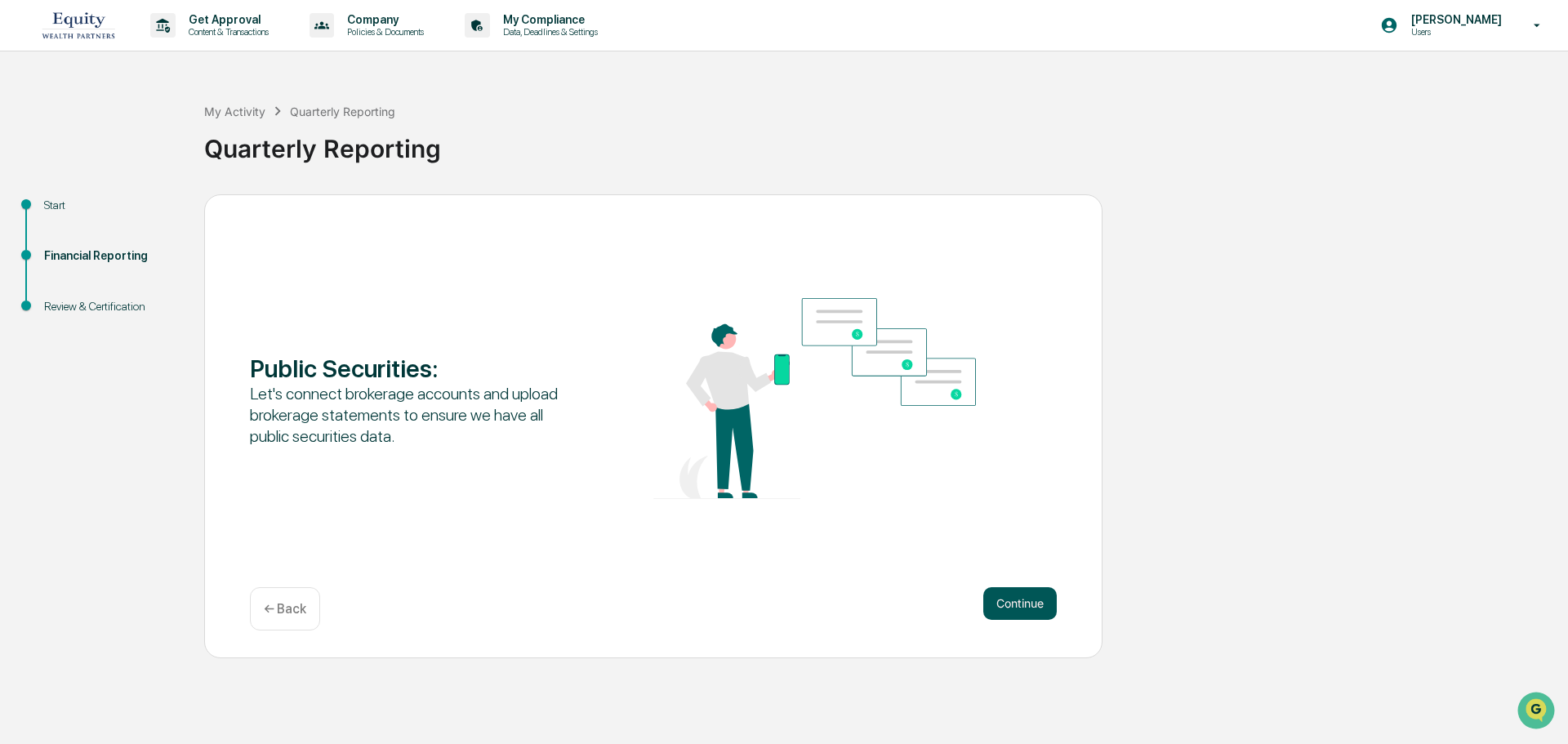
click at [1022, 598] on button "Continue" at bounding box center [1020, 603] width 74 height 32
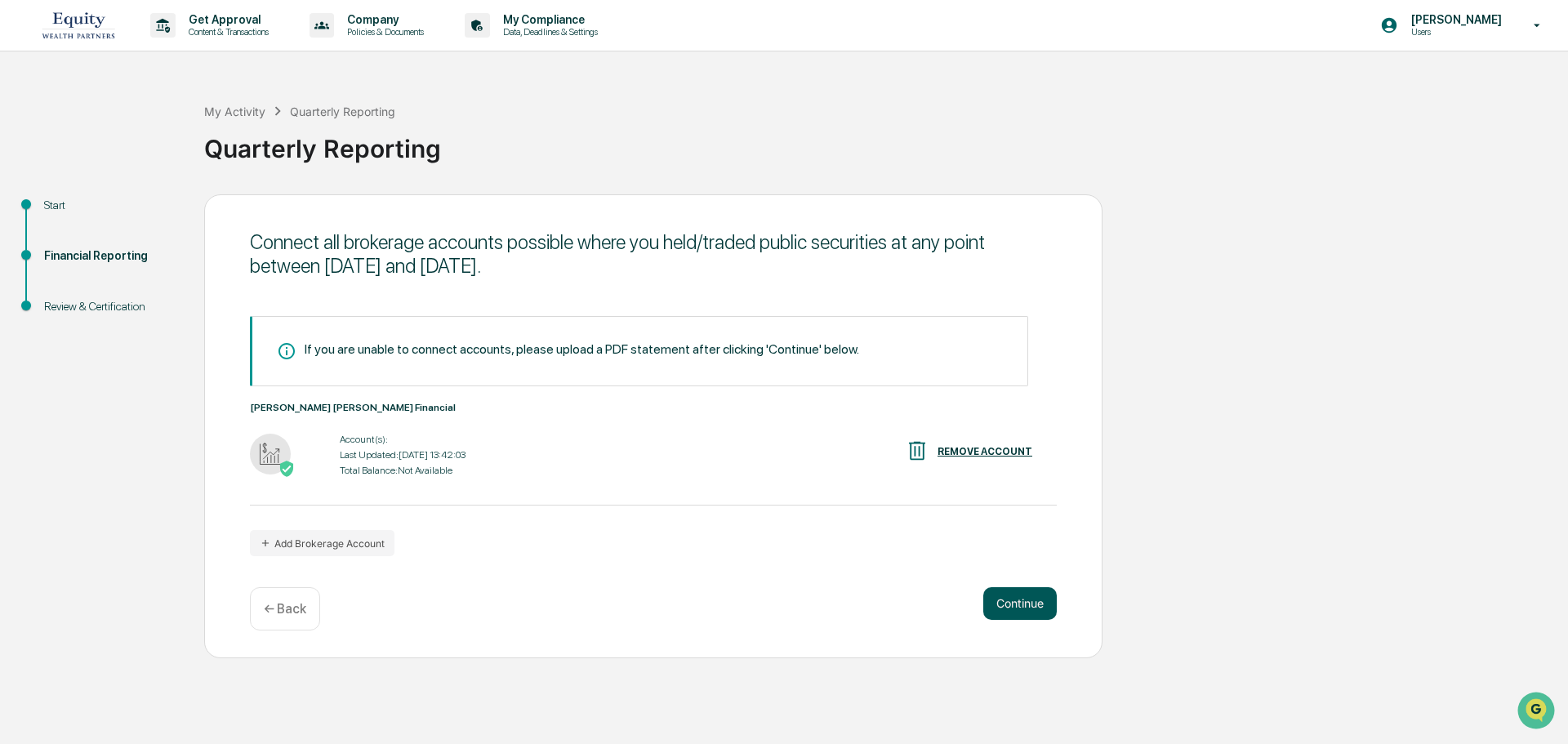
click at [992, 595] on button "Continue" at bounding box center [1020, 603] width 74 height 32
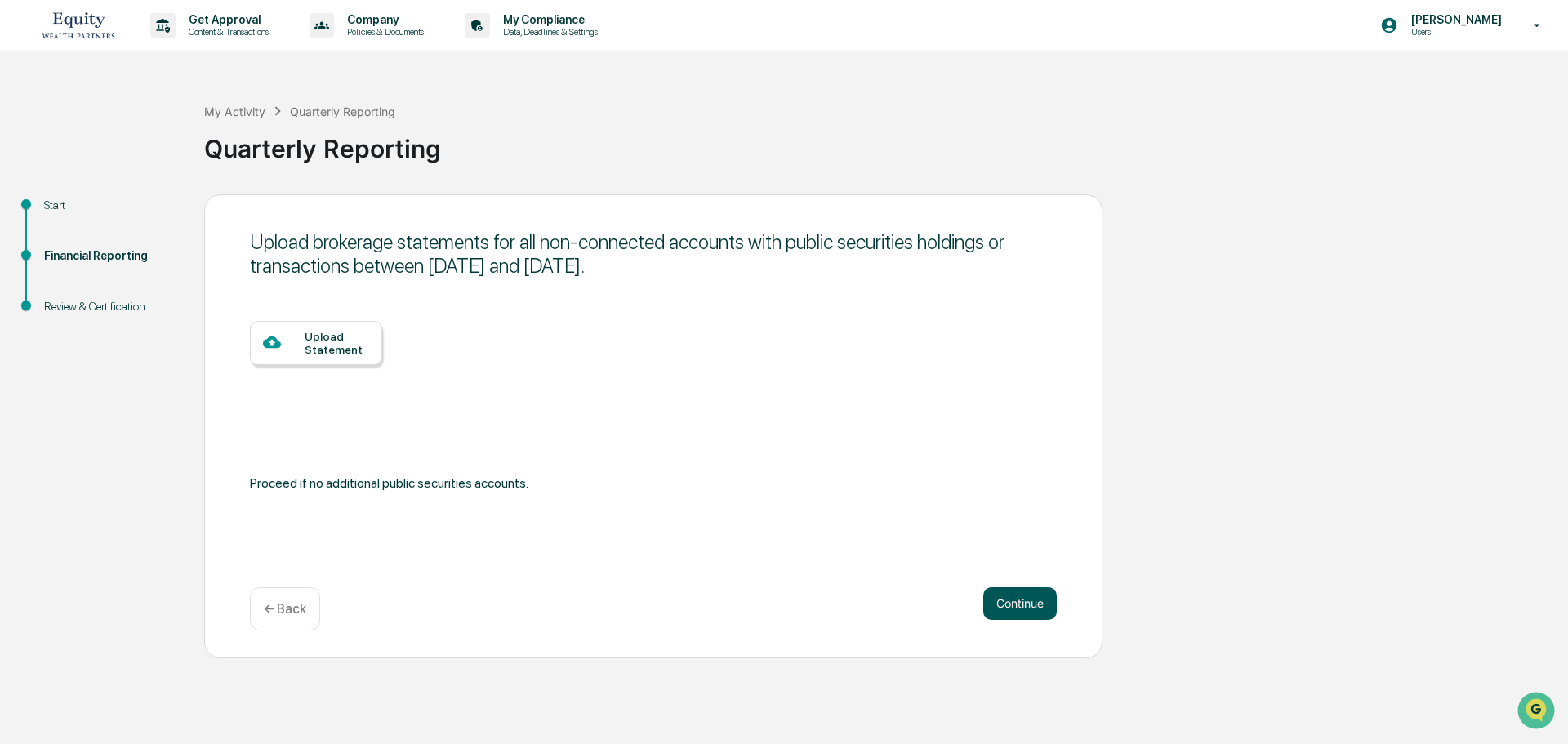
click at [1010, 607] on button "Continue" at bounding box center [1020, 603] width 74 height 32
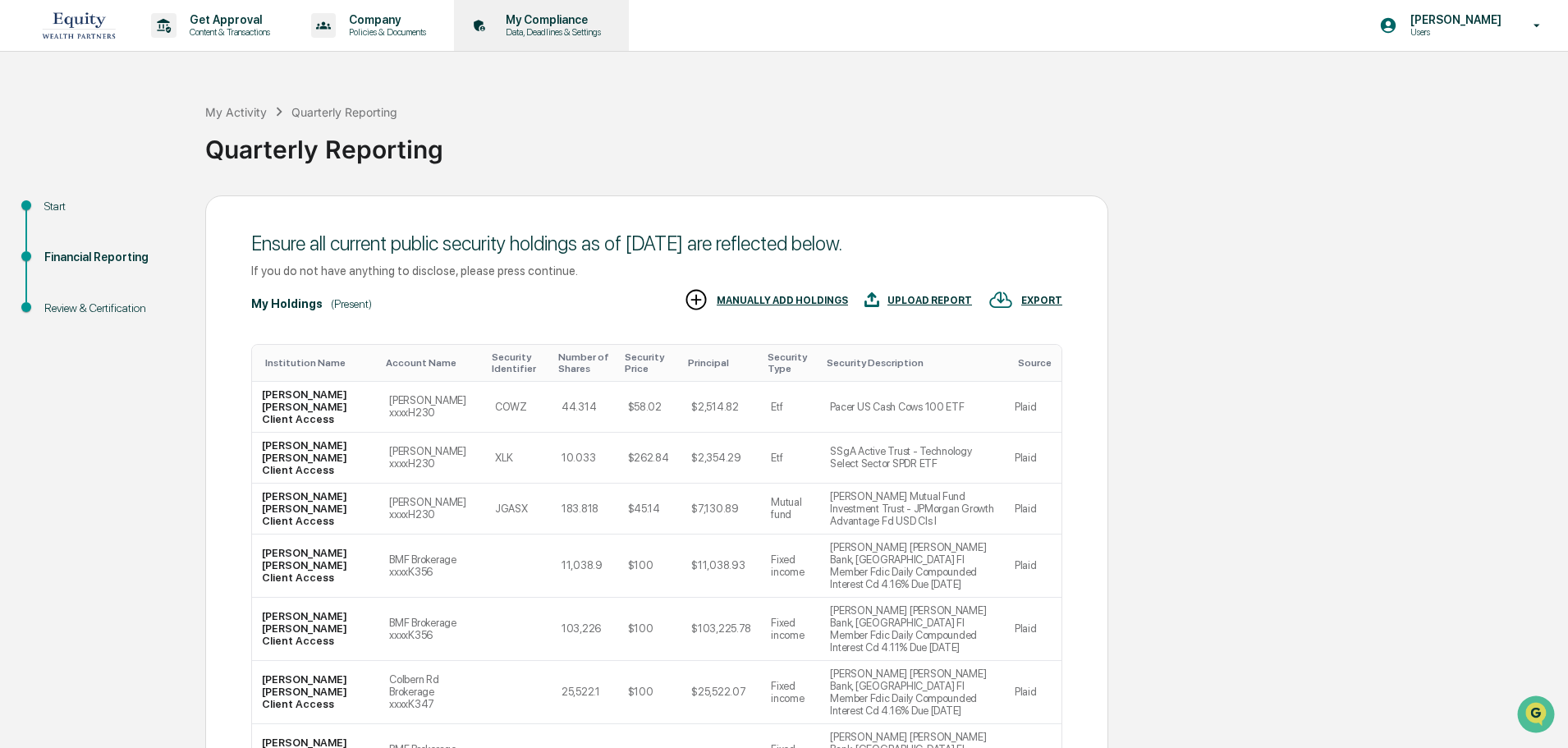
click at [604, 35] on p "Data, Deadlines & Settings" at bounding box center [551, 33] width 117 height 12
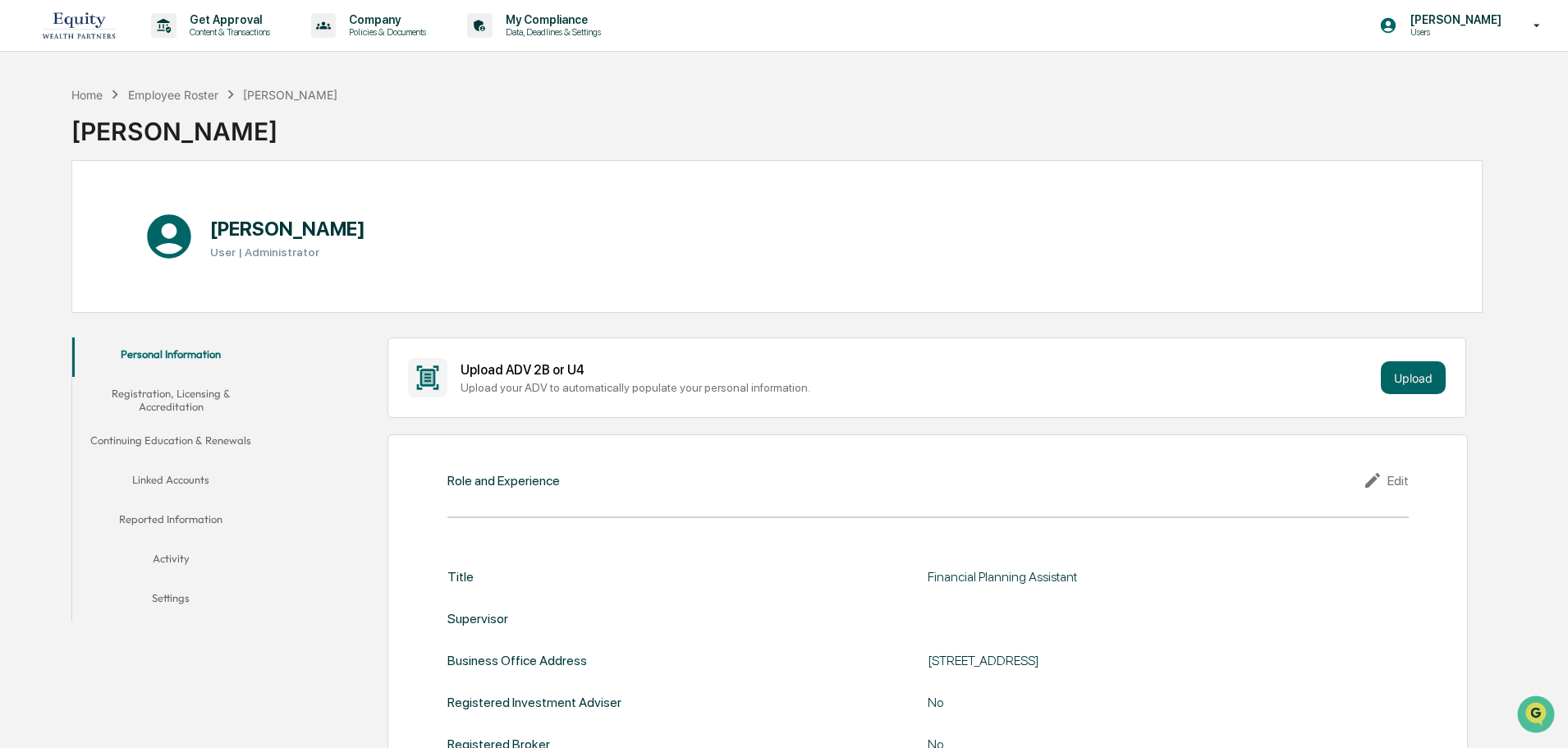
click at [180, 484] on button "Linked Accounts" at bounding box center [170, 483] width 197 height 40
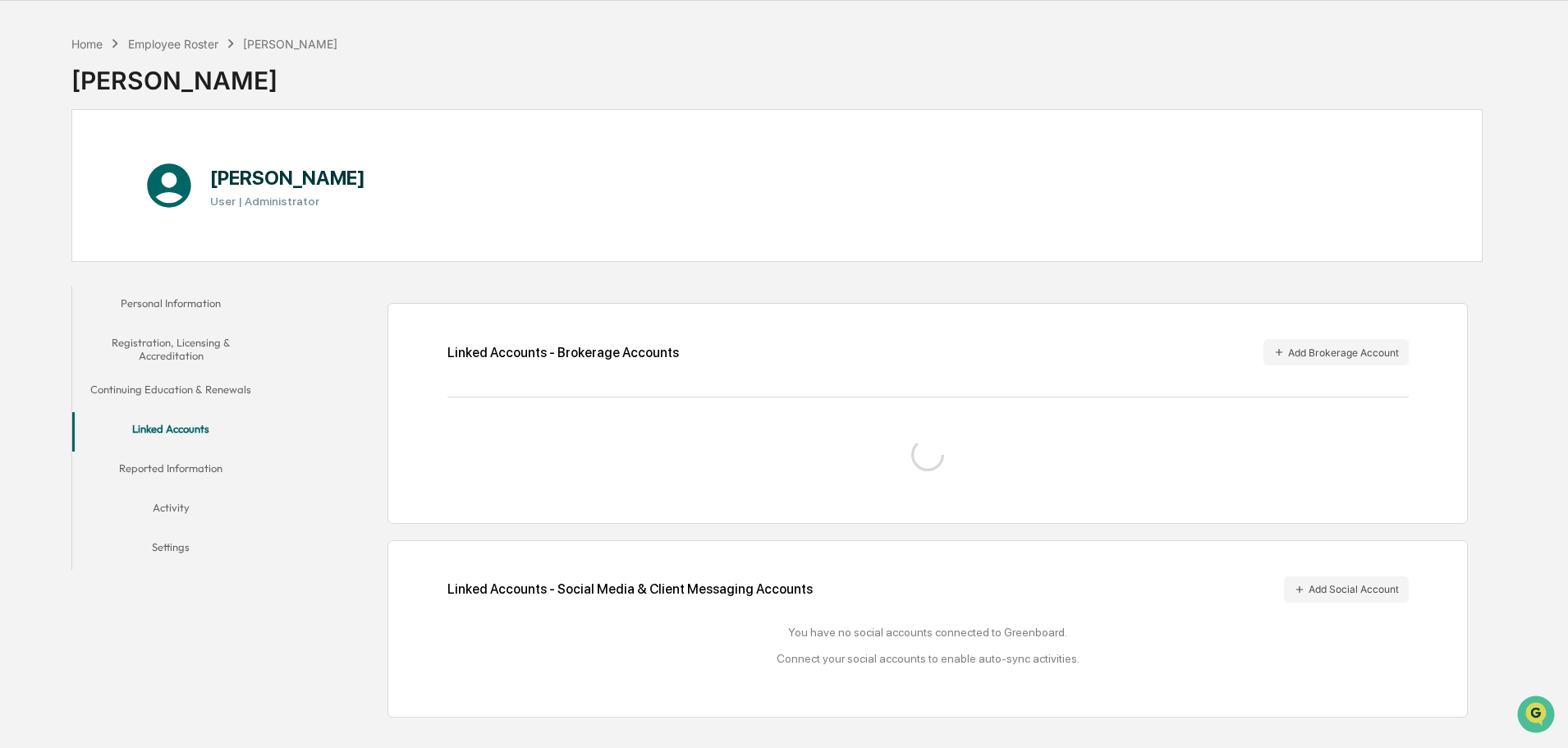
scroll to position [78, 0]
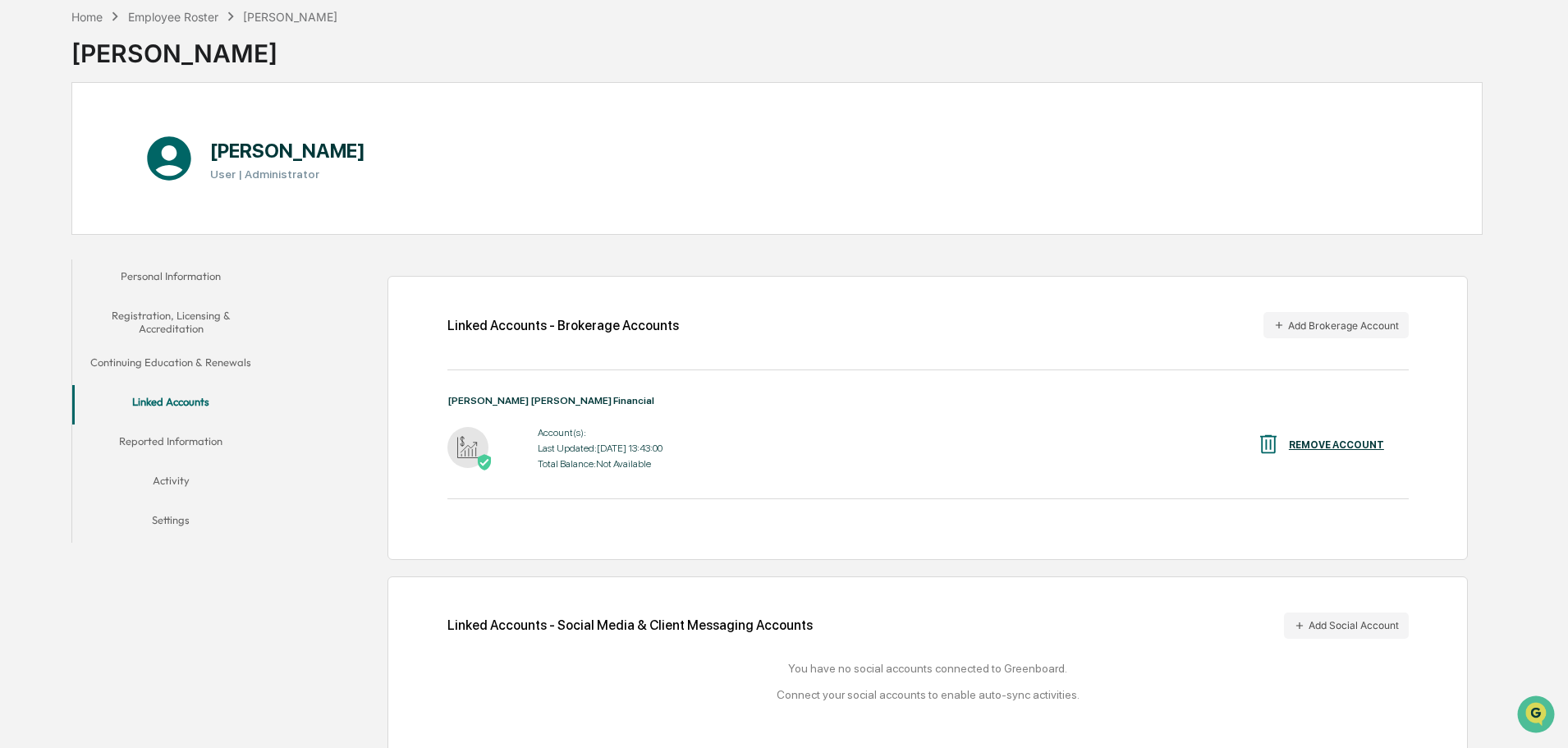
click at [555, 428] on div "Account(s):" at bounding box center [600, 433] width 125 height 12
click at [453, 451] on img at bounding box center [467, 447] width 41 height 41
click at [466, 446] on img at bounding box center [467, 447] width 41 height 41
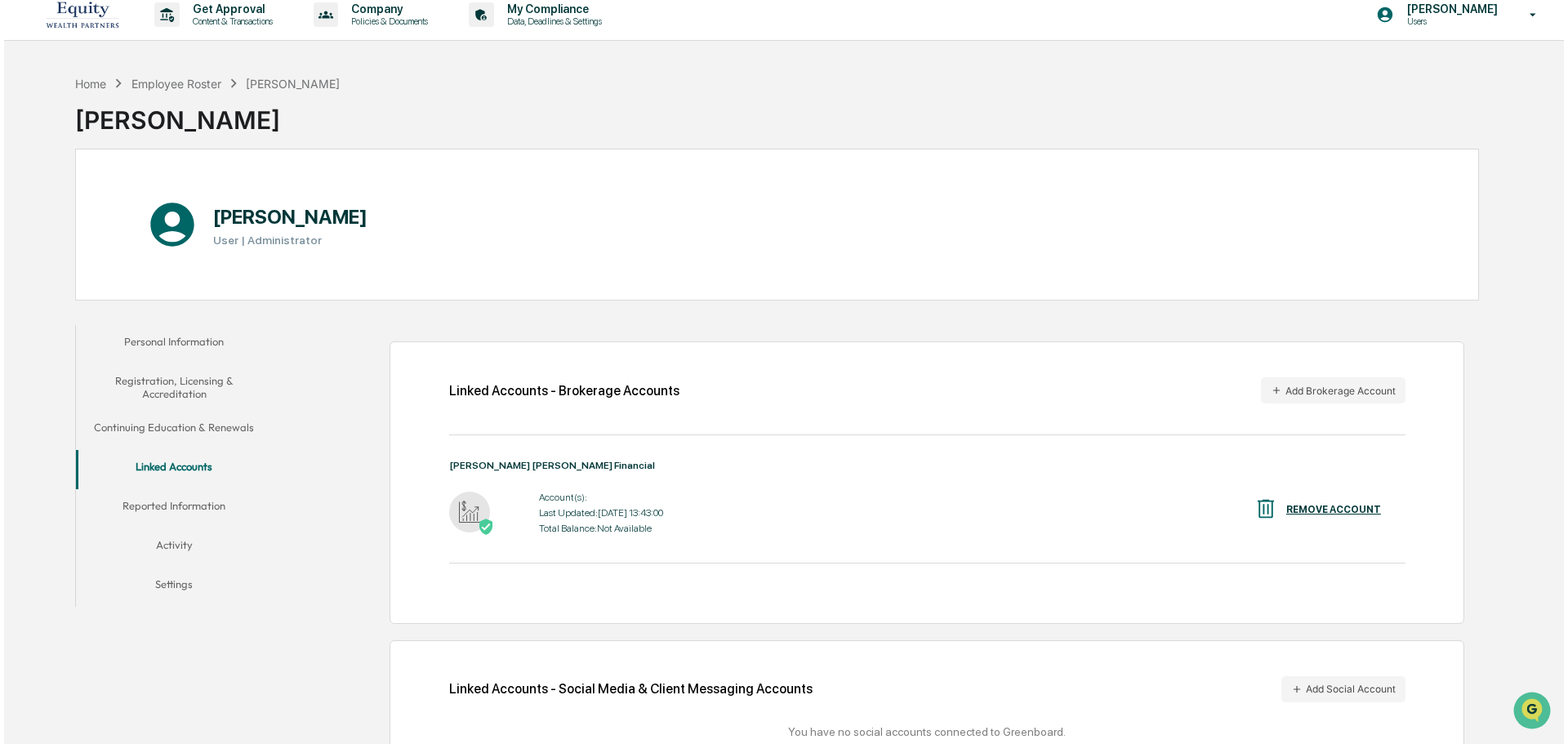
scroll to position [0, 0]
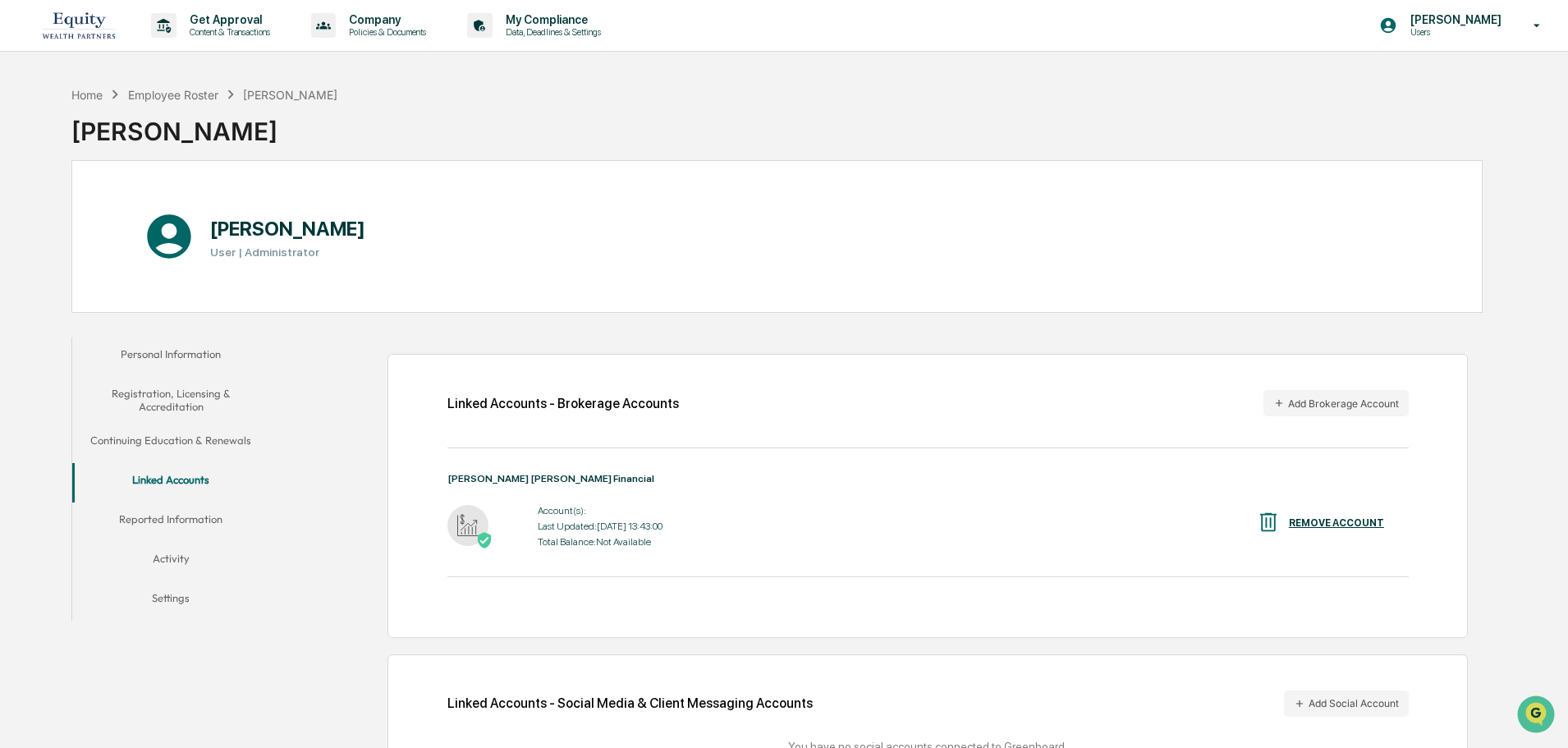
click at [1327, 525] on div "REMOVE ACCOUNT" at bounding box center [1337, 523] width 95 height 12
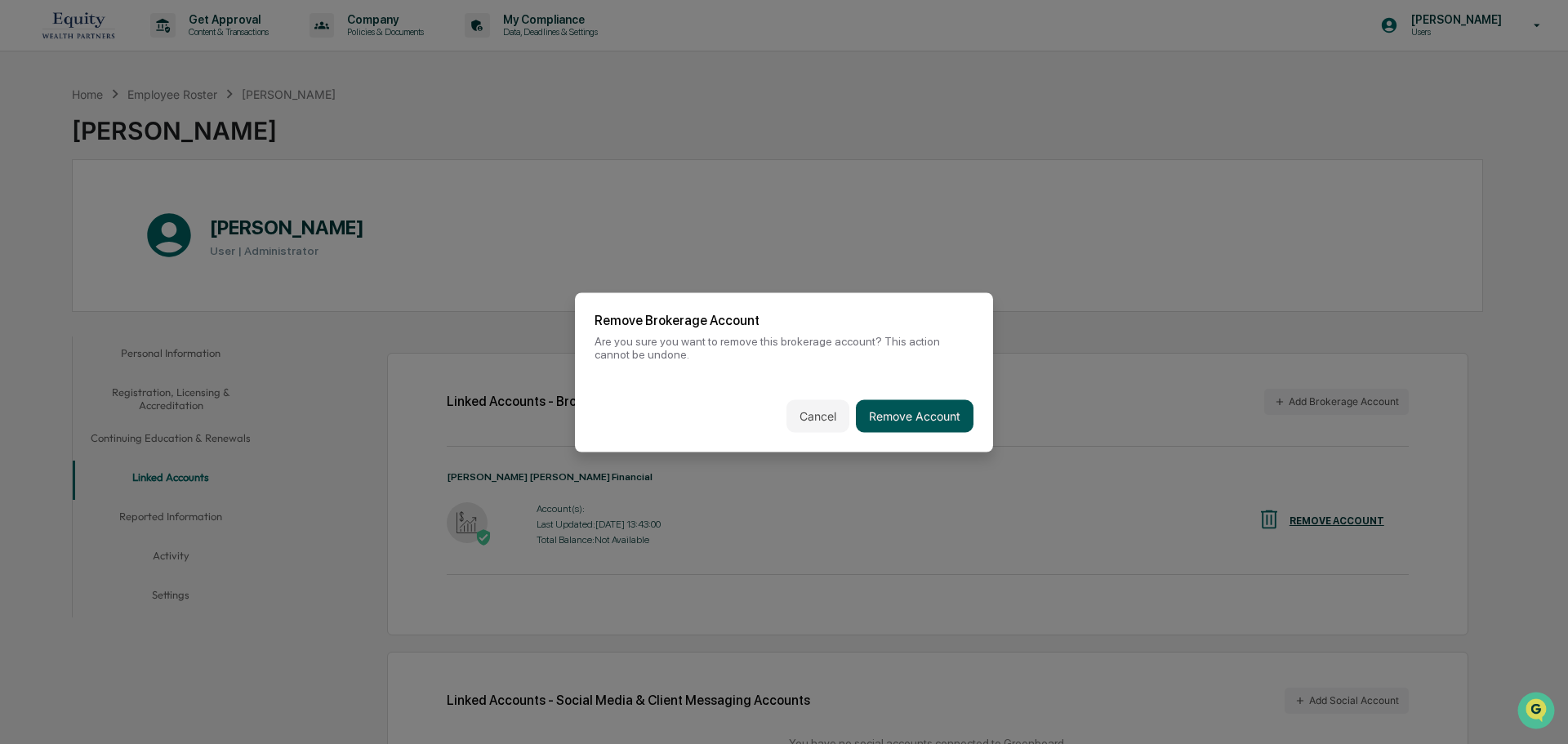
click at [886, 423] on button "Remove Account" at bounding box center [914, 415] width 117 height 32
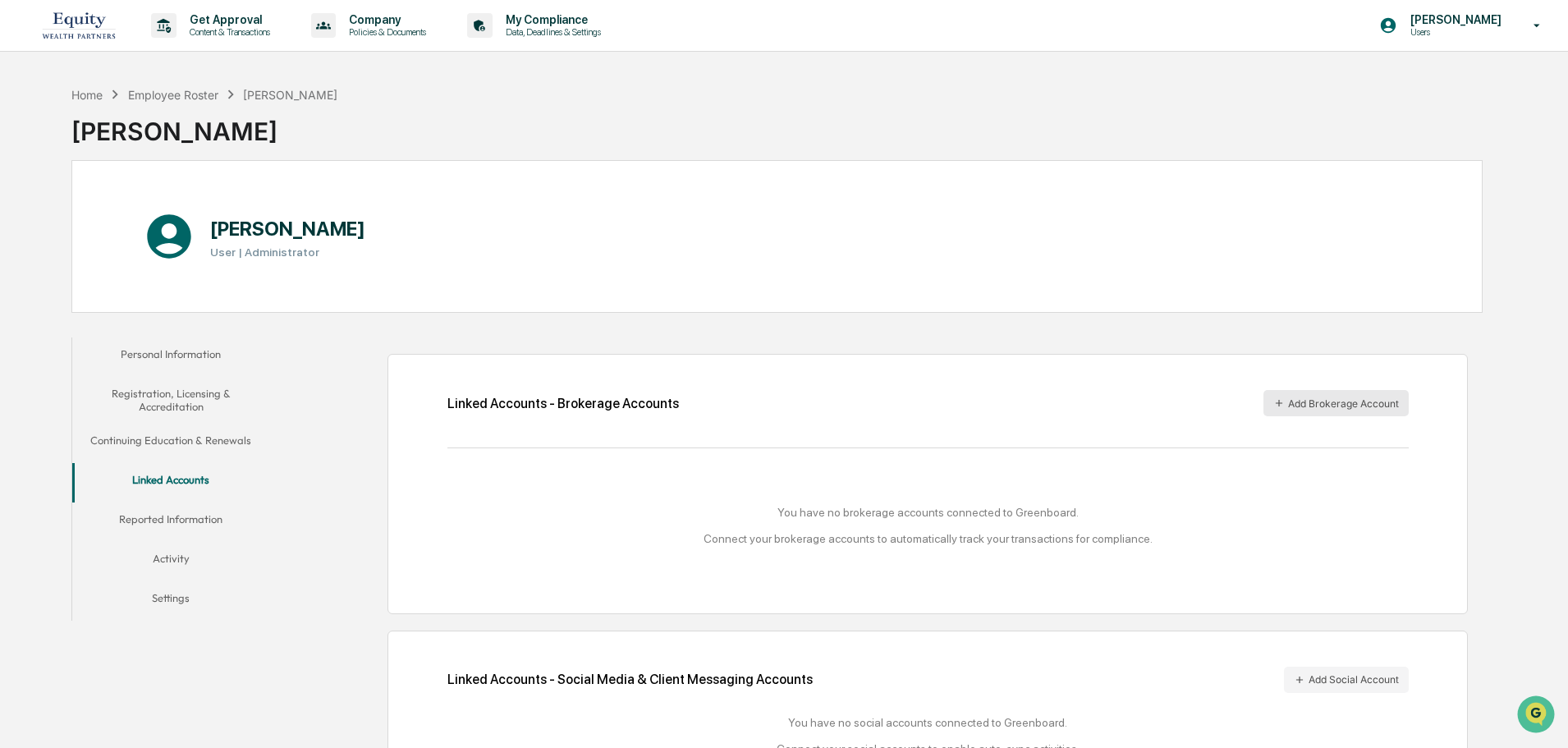
click at [1321, 398] on button "Add Brokerage Account" at bounding box center [1336, 403] width 145 height 27
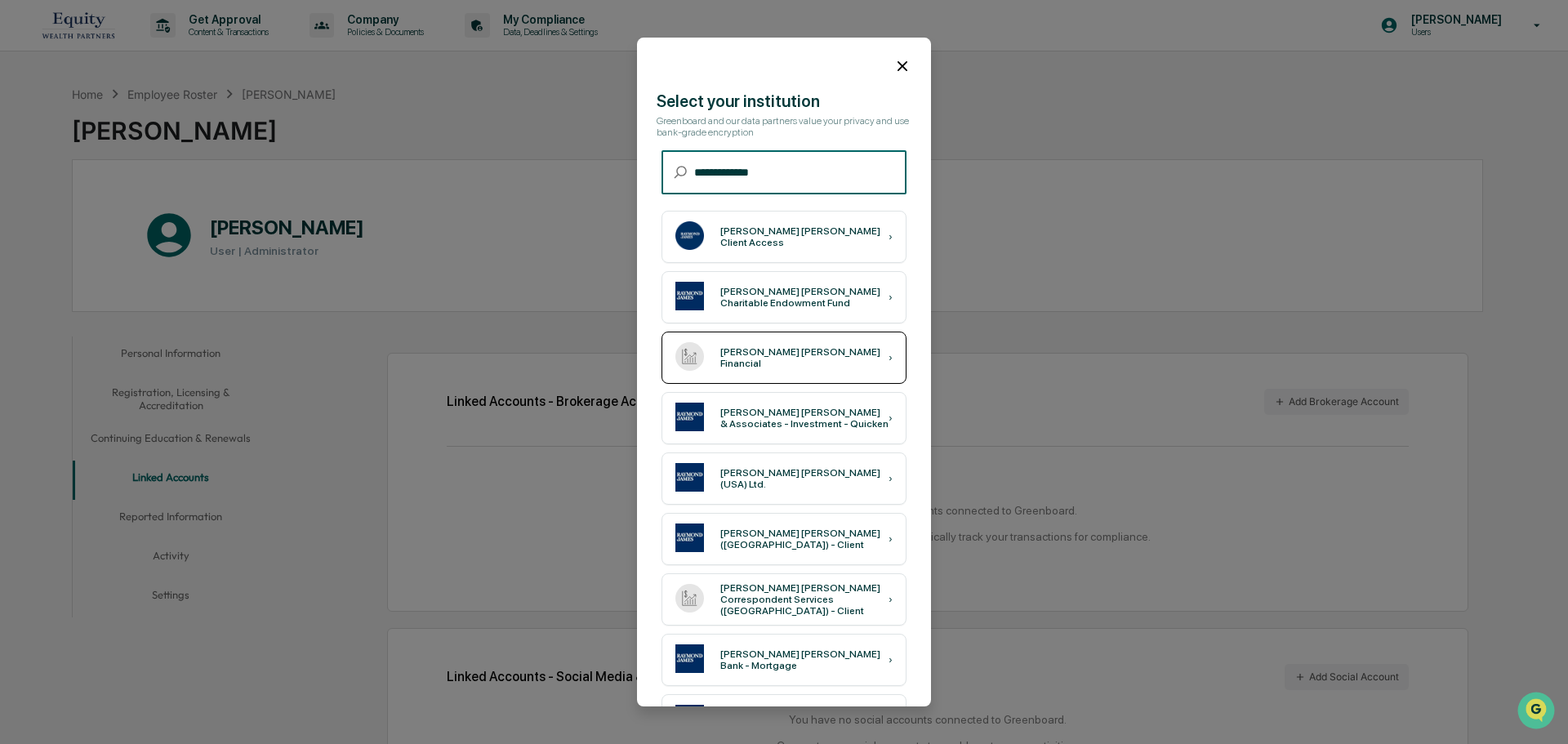
type input "**********"
click at [797, 346] on div "[PERSON_NAME] [PERSON_NAME] Financial ›" at bounding box center [784, 357] width 245 height 52
